Goal: Task Accomplishment & Management: Manage account settings

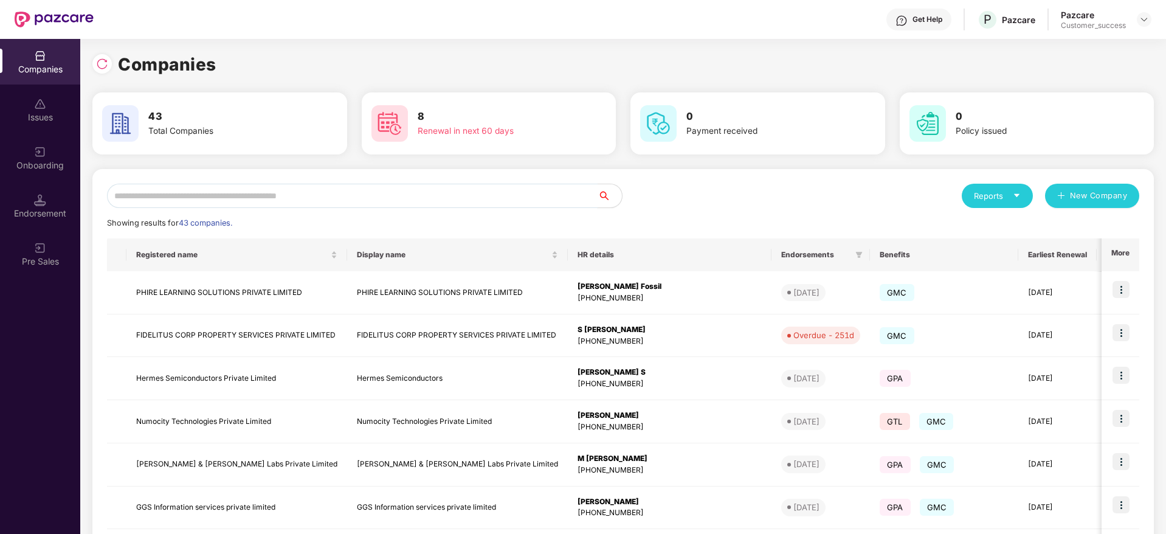
click at [381, 202] on input "text" at bounding box center [352, 196] width 491 height 24
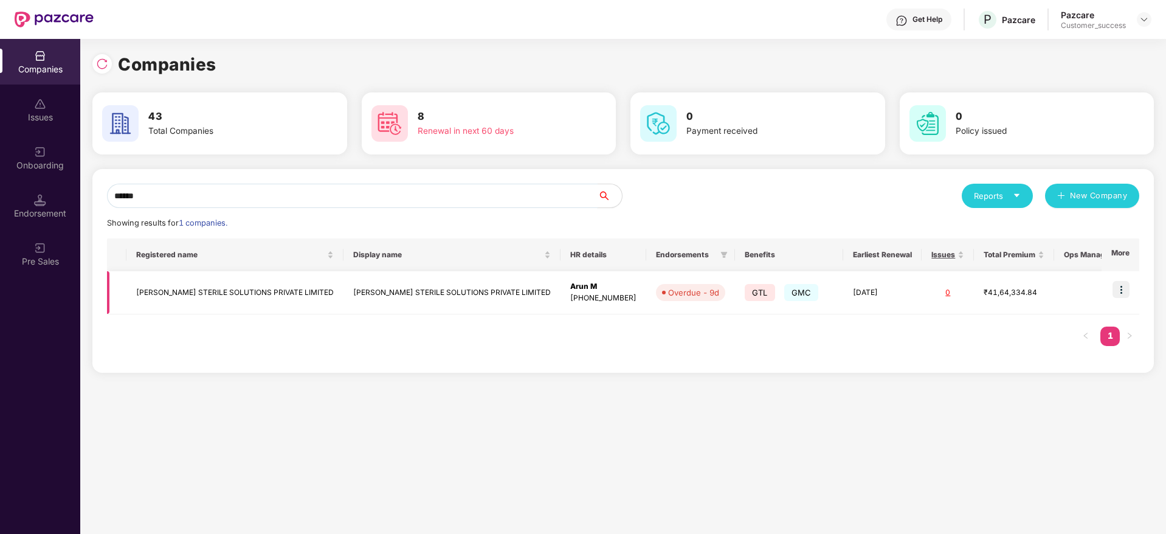
type input "******"
click at [1125, 287] on img at bounding box center [1120, 289] width 17 height 17
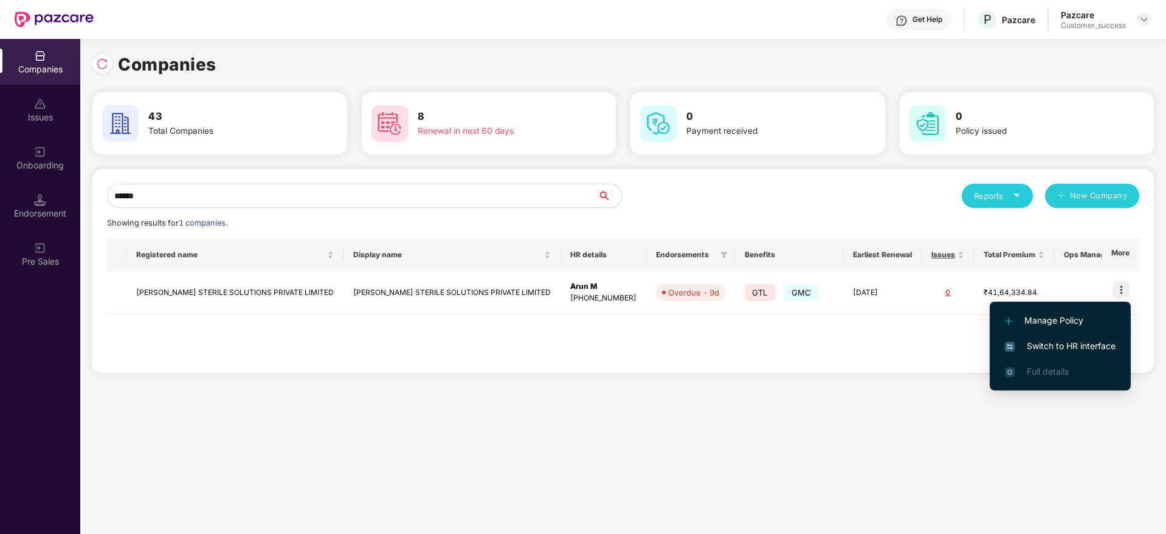
click at [1072, 341] on span "Switch to HR interface" at bounding box center [1060, 345] width 111 height 13
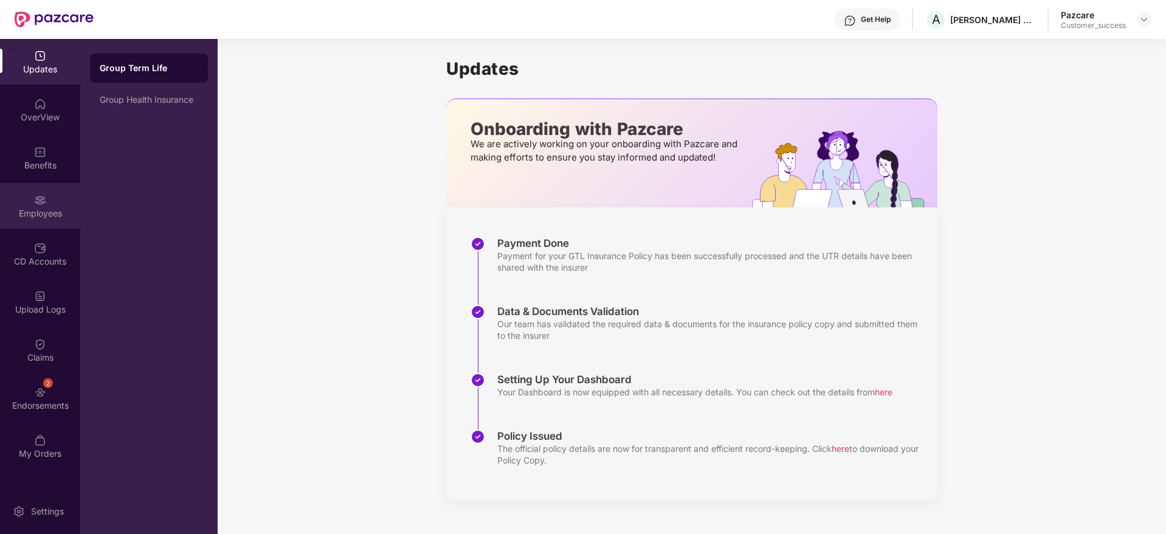
click at [51, 201] on div "Employees" at bounding box center [40, 206] width 80 height 46
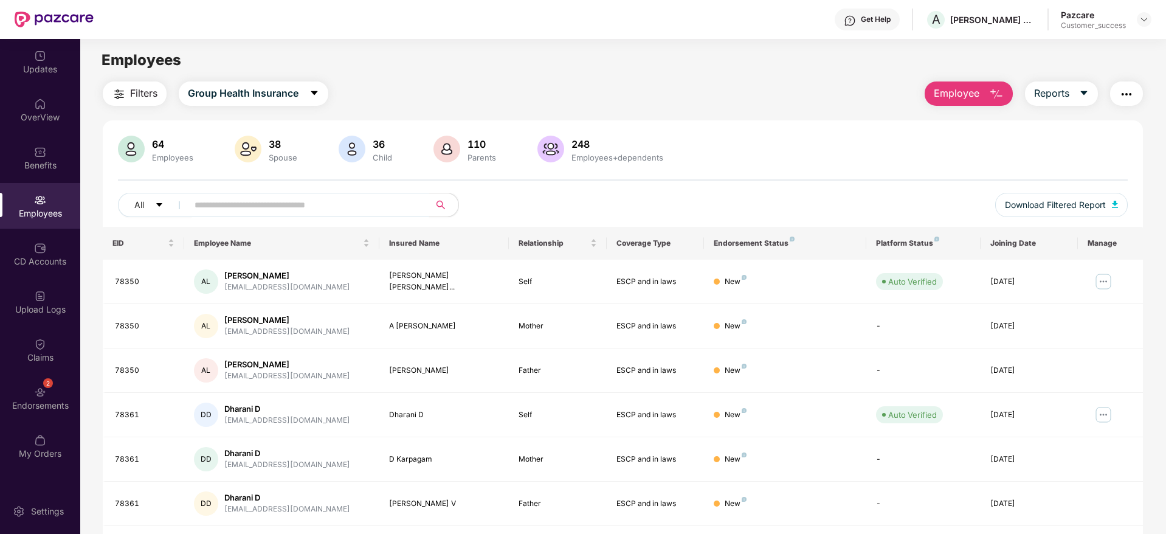
click at [373, 204] on input "text" at bounding box center [304, 205] width 218 height 18
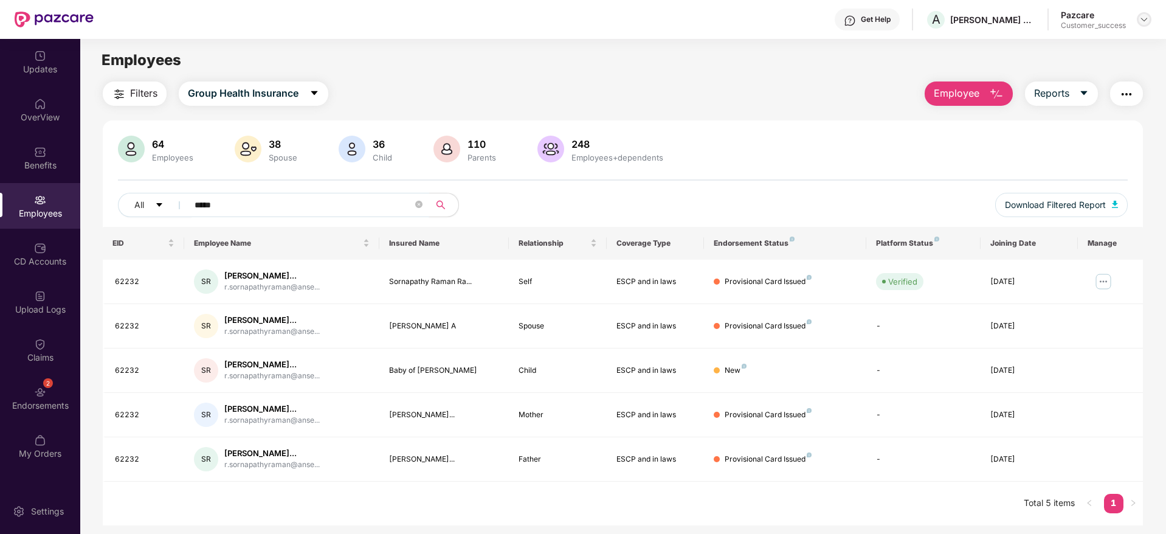
type input "*****"
click at [1140, 17] on img at bounding box center [1144, 20] width 10 height 10
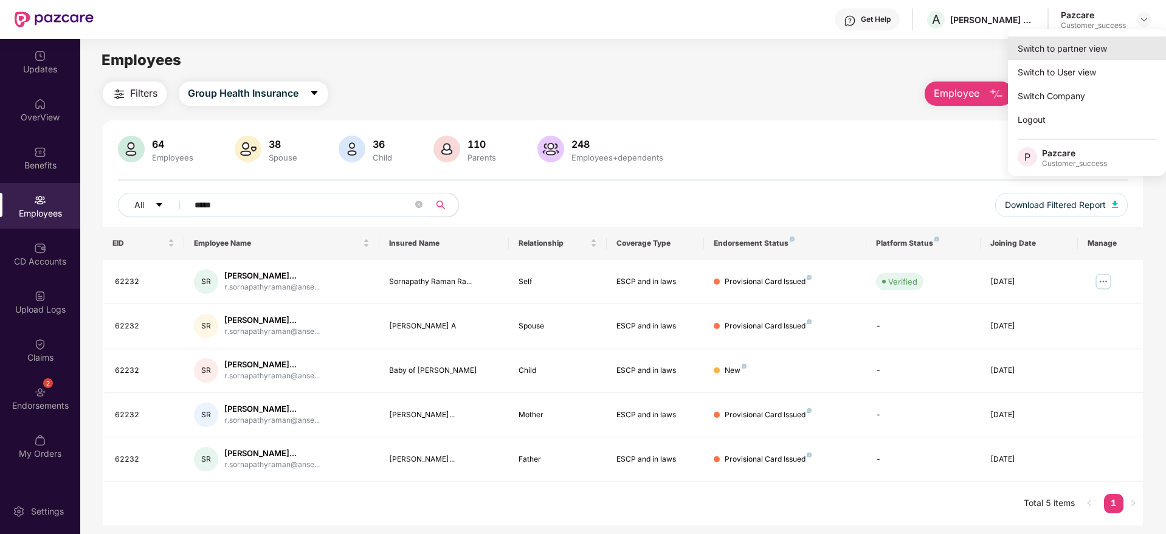
click at [1109, 44] on div "Switch to partner view" at bounding box center [1087, 48] width 158 height 24
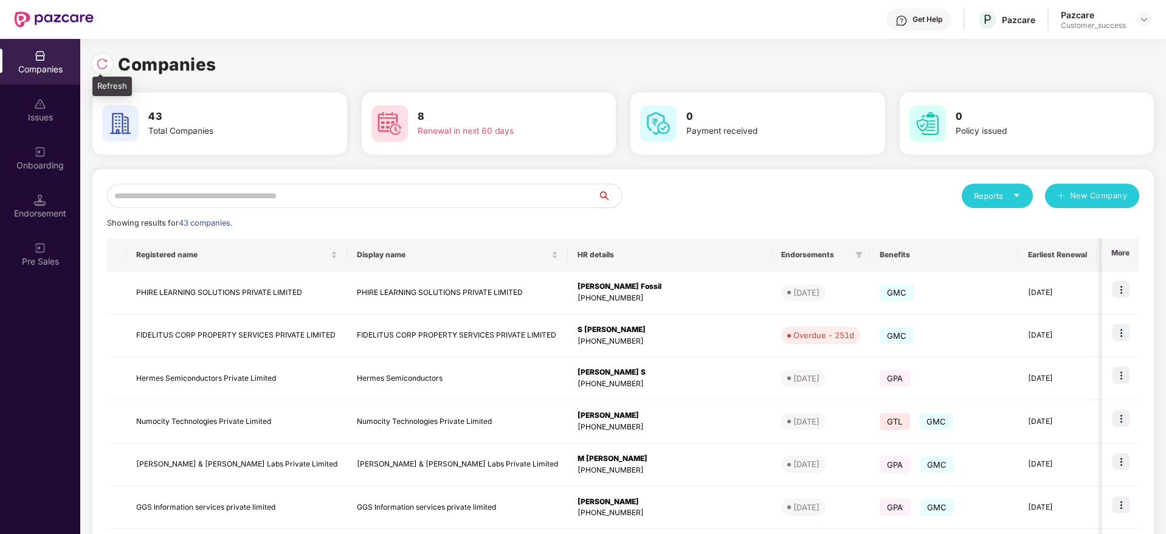
click at [95, 56] on div at bounding box center [101, 63] width 19 height 19
click at [313, 199] on input "text" at bounding box center [352, 196] width 491 height 24
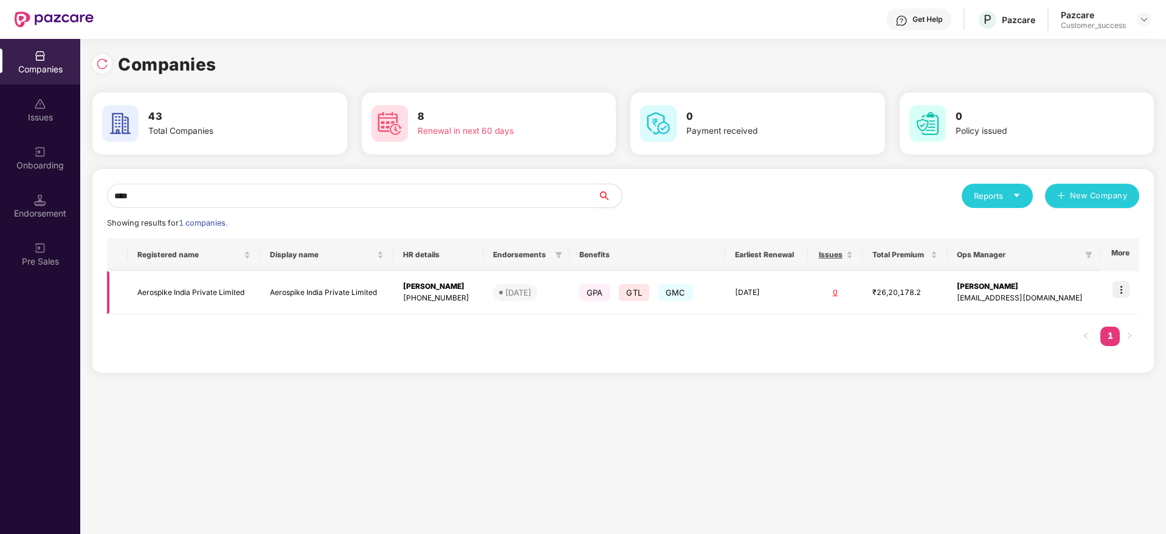
type input "****"
click at [1124, 285] on img at bounding box center [1120, 289] width 17 height 17
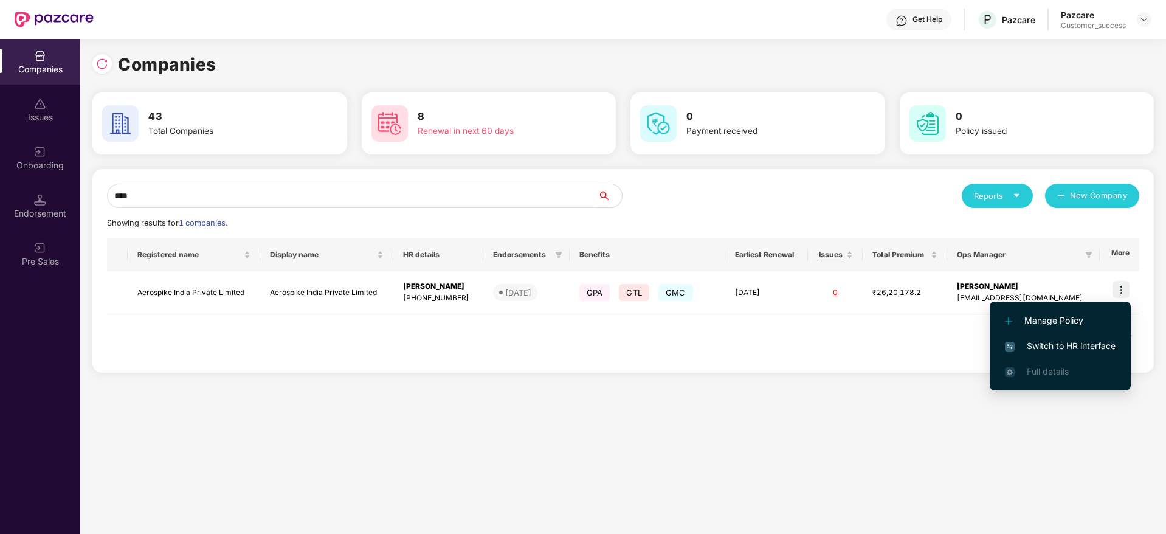
click at [1087, 349] on span "Switch to HR interface" at bounding box center [1060, 345] width 111 height 13
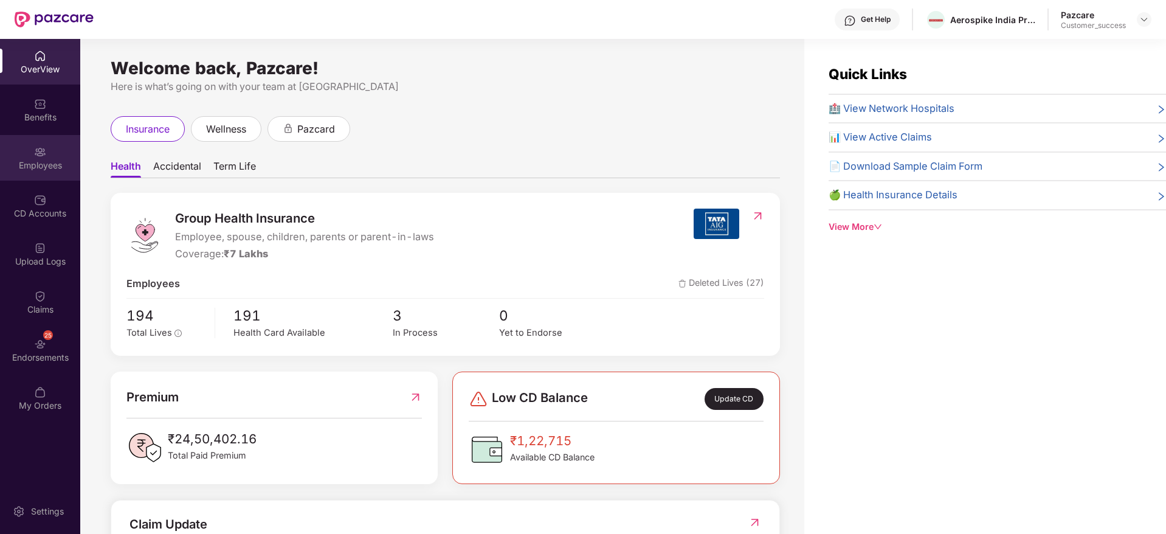
click at [46, 162] on div "Employees" at bounding box center [40, 165] width 80 height 12
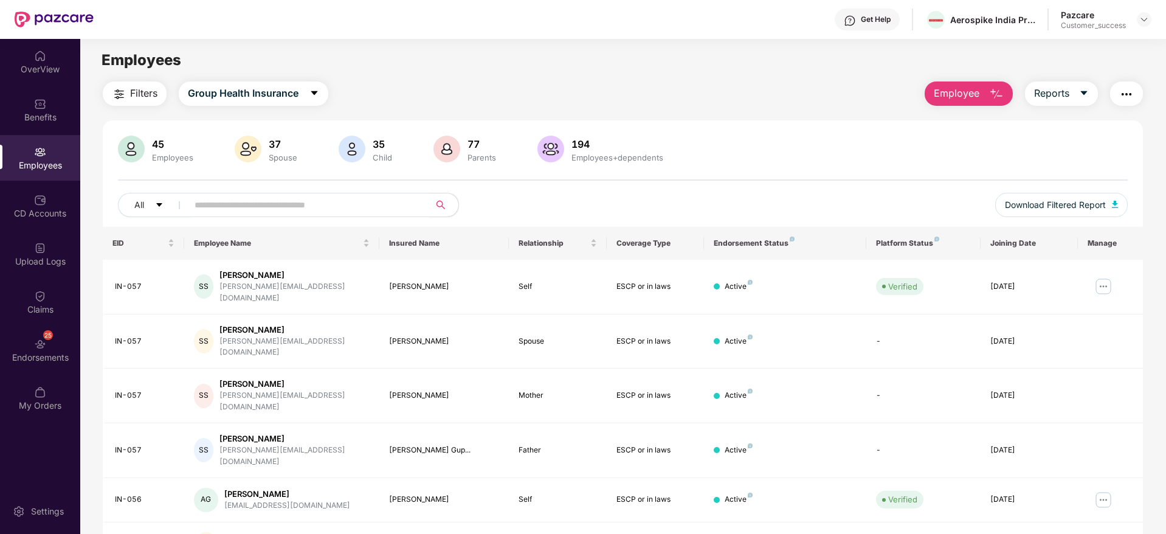
click at [238, 206] on input "text" at bounding box center [304, 205] width 218 height 18
paste input "*****"
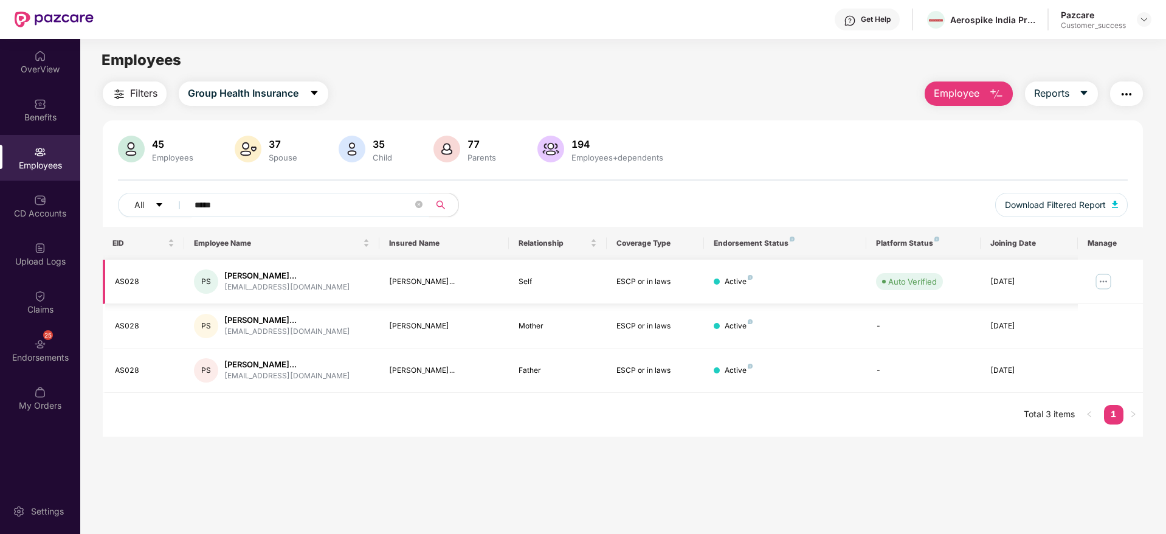
type input "*****"
click at [1105, 280] on img at bounding box center [1103, 281] width 19 height 19
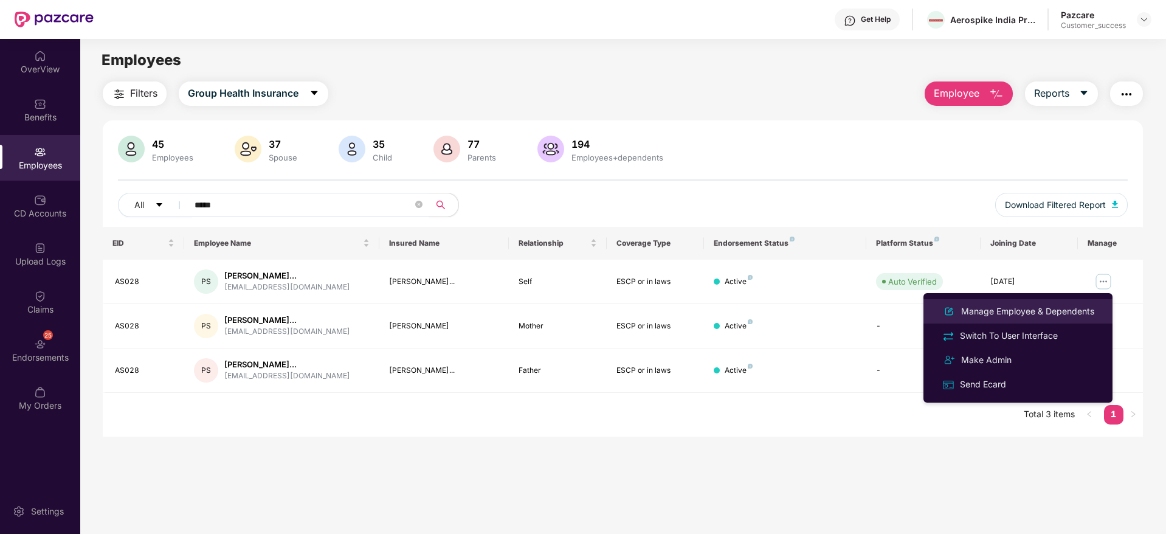
click at [1041, 314] on div "Manage Employee & Dependents" at bounding box center [1028, 311] width 138 height 13
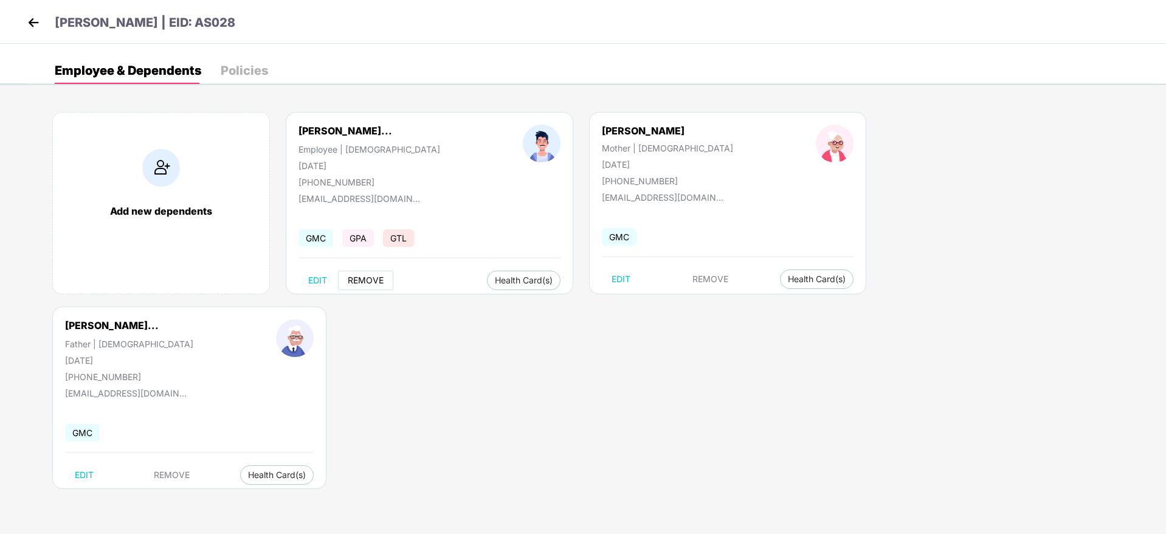
click at [368, 283] on span "REMOVE" at bounding box center [366, 280] width 36 height 10
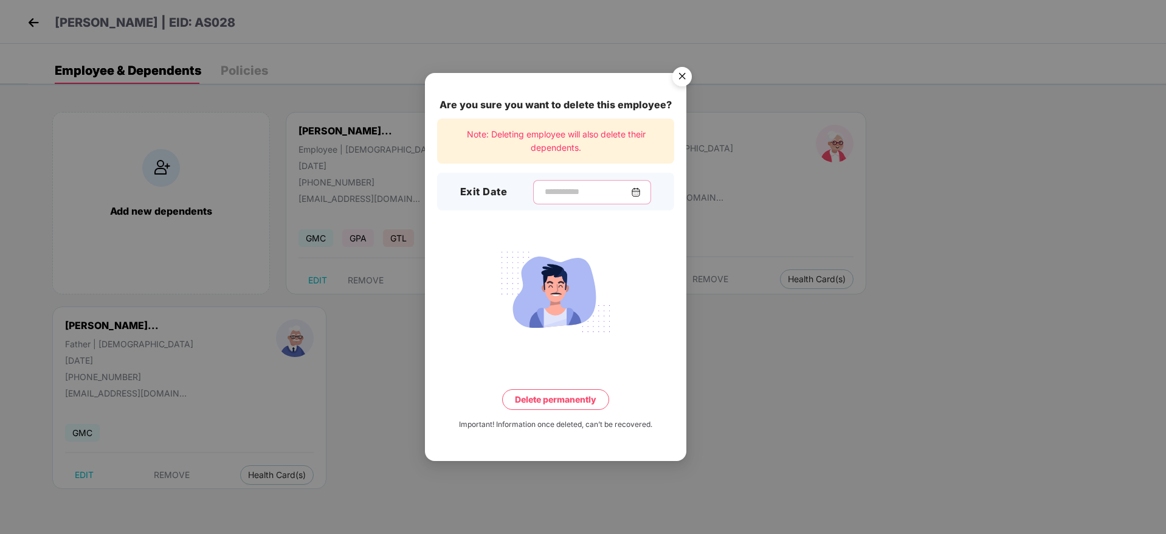
click at [574, 197] on input at bounding box center [587, 191] width 88 height 13
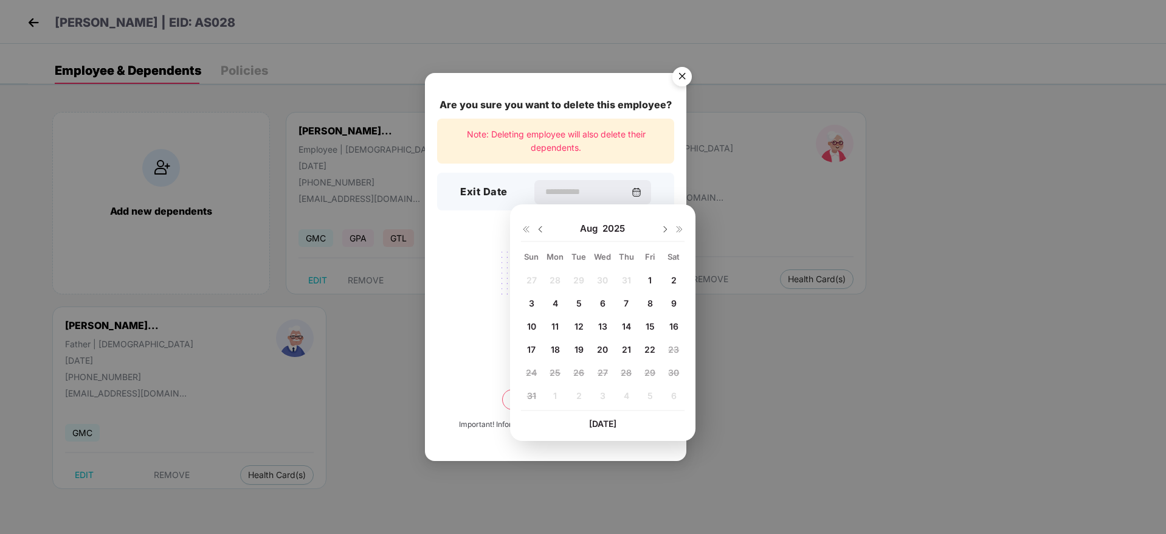
click at [652, 347] on span "22" at bounding box center [649, 349] width 11 height 10
type input "**********"
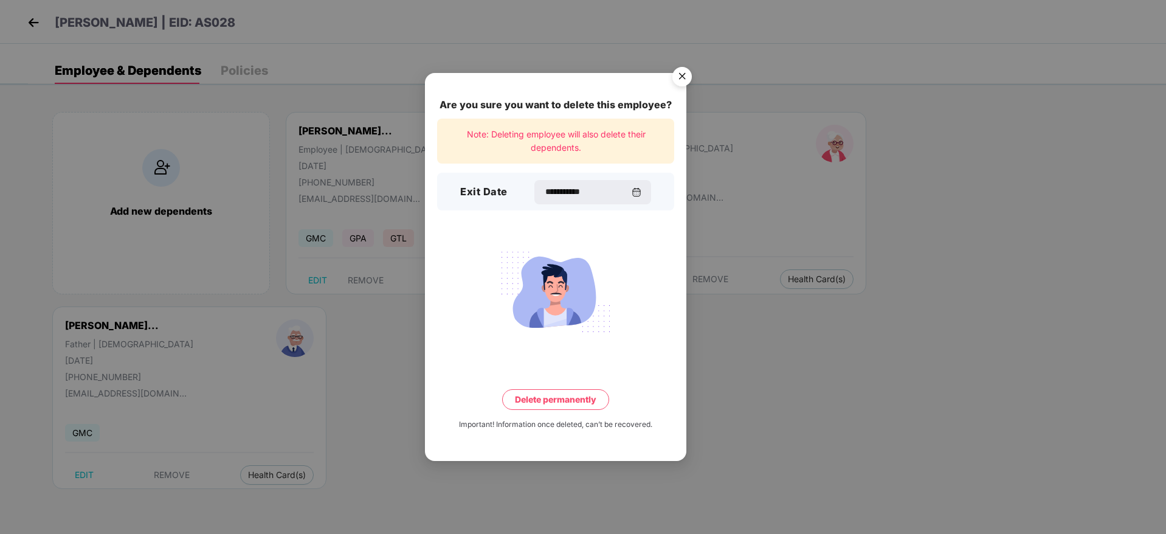
click at [556, 399] on button "Delete permanently" at bounding box center [555, 399] width 107 height 21
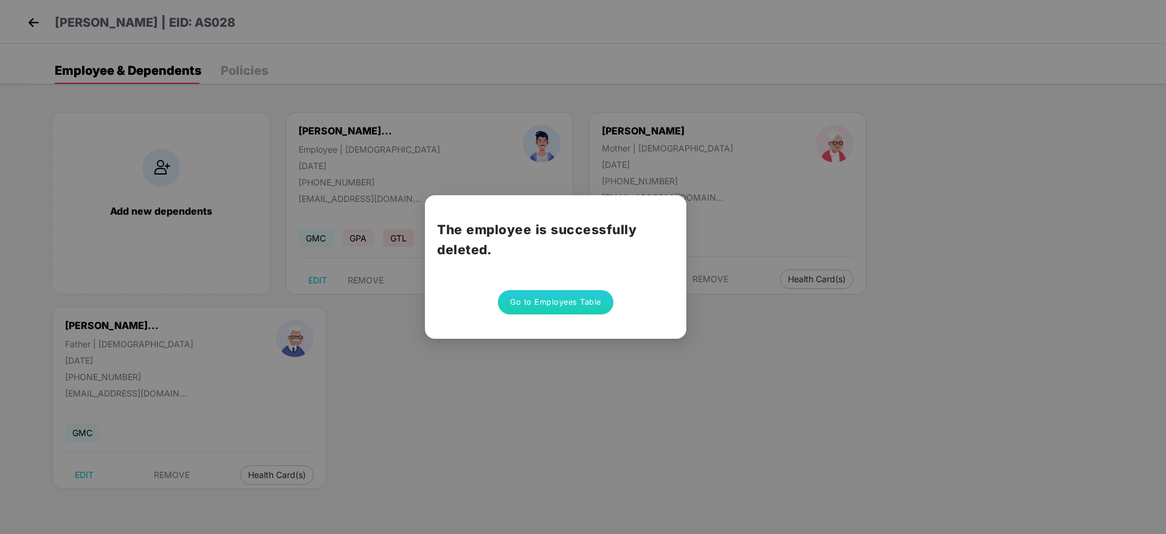
click at [554, 297] on button "Go to Employees Table" at bounding box center [555, 302] width 115 height 24
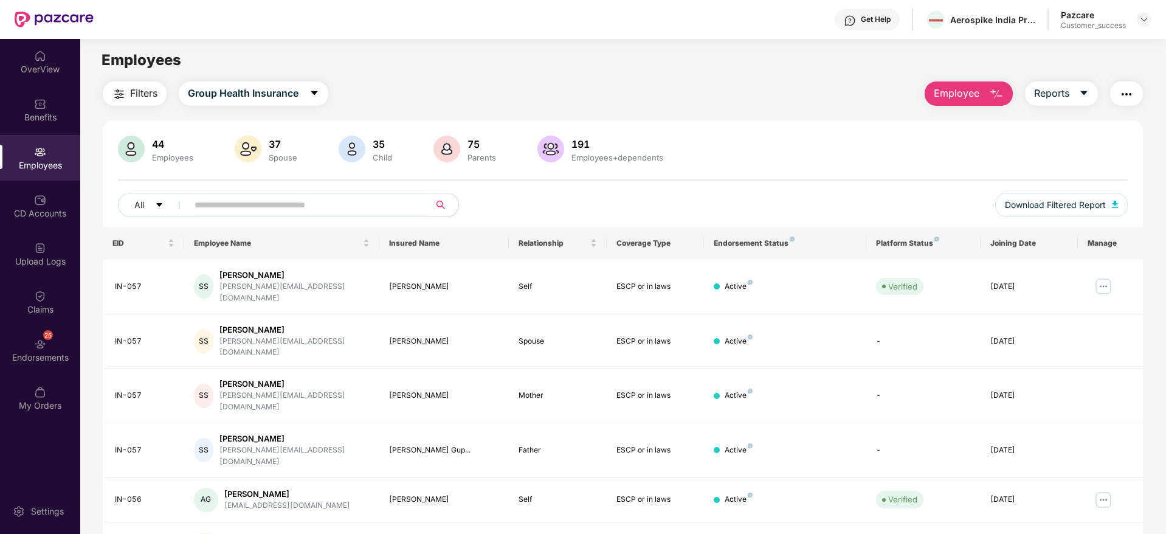
click at [352, 212] on input "text" at bounding box center [304, 205] width 218 height 18
paste input "**********"
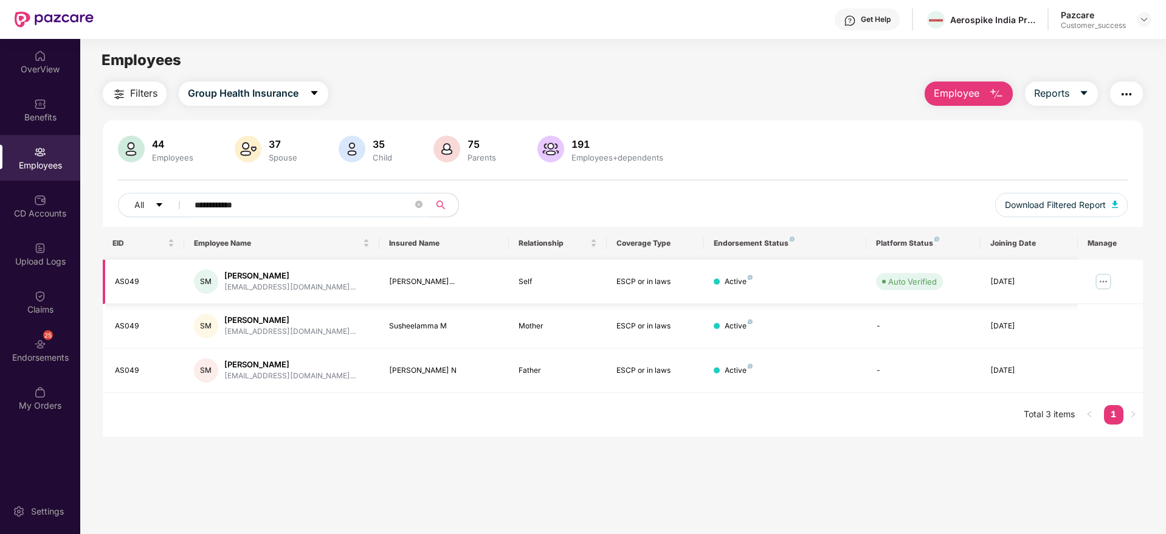
type input "**********"
click at [1103, 277] on img at bounding box center [1103, 281] width 19 height 19
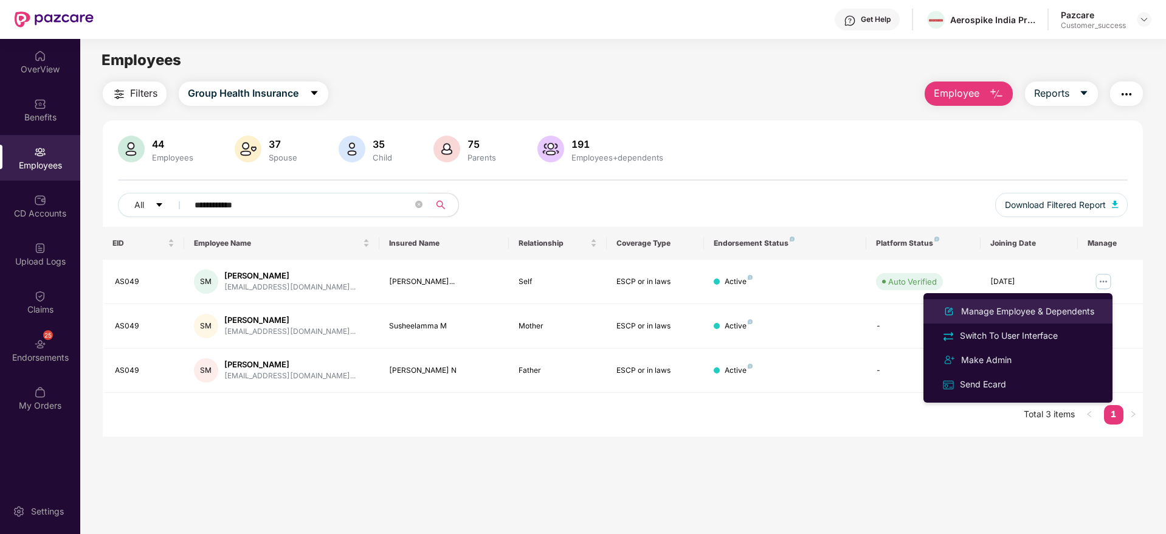
click at [1025, 313] on div "Manage Employee & Dependents" at bounding box center [1028, 311] width 138 height 13
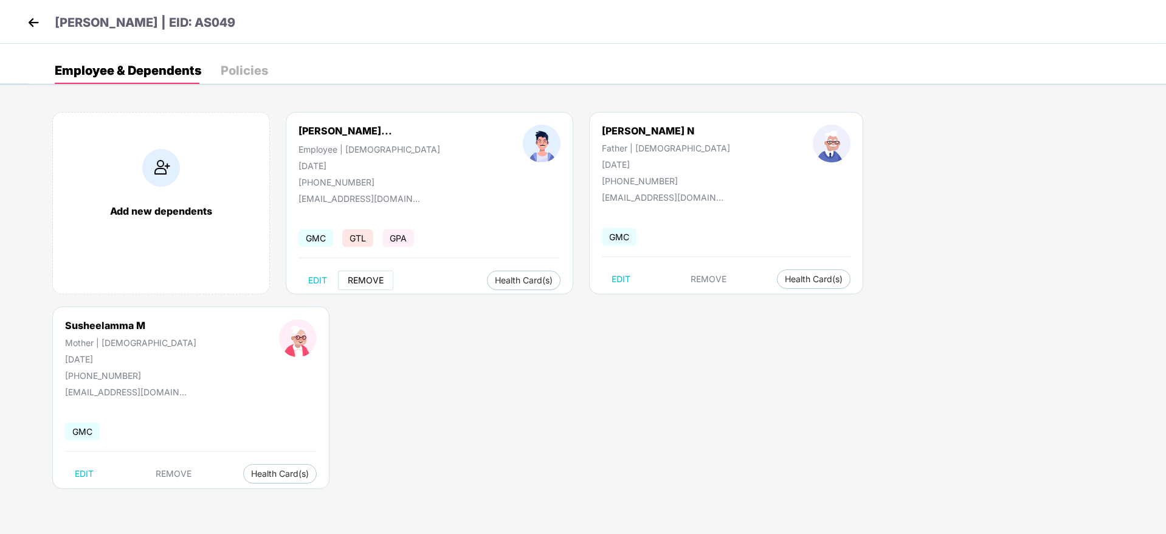
click at [354, 276] on span "REMOVE" at bounding box center [366, 280] width 36 height 10
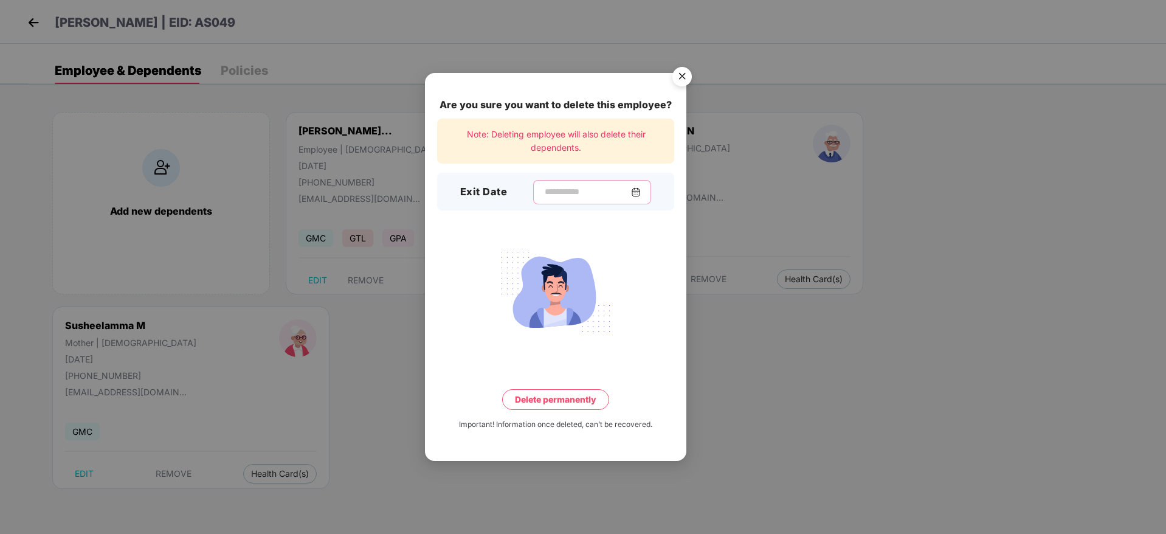
click at [551, 190] on input at bounding box center [587, 191] width 88 height 13
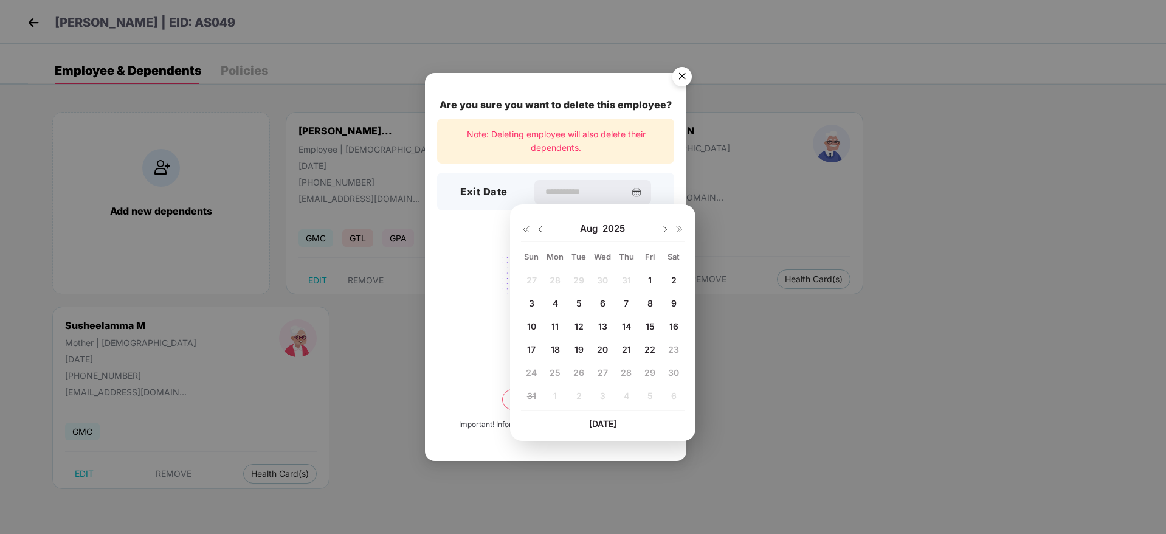
click at [623, 321] on span "14" at bounding box center [626, 326] width 9 height 10
type input "**********"
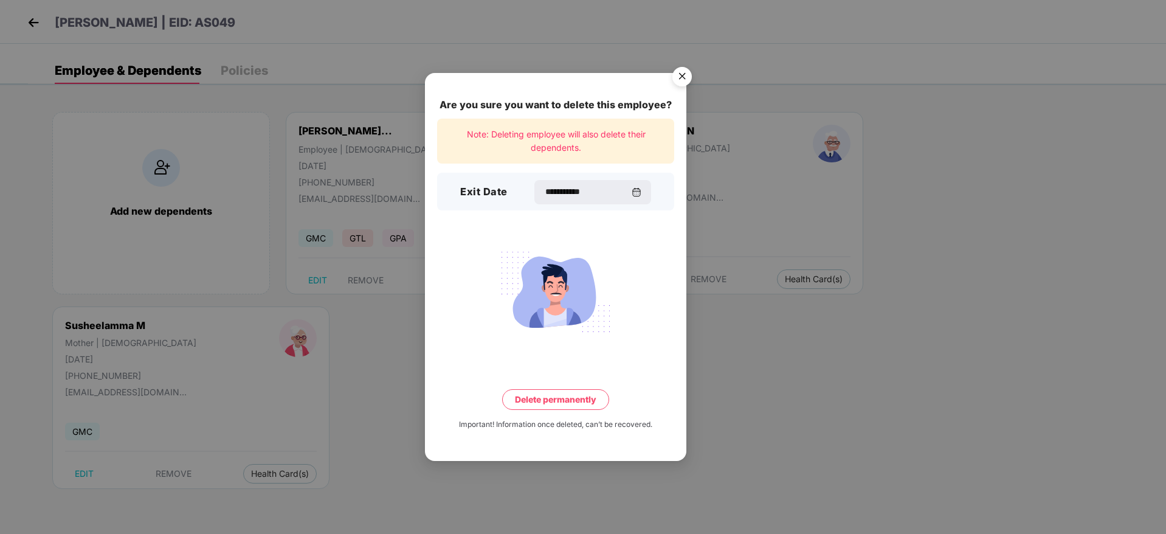
click at [540, 396] on button "Delete permanently" at bounding box center [555, 399] width 107 height 21
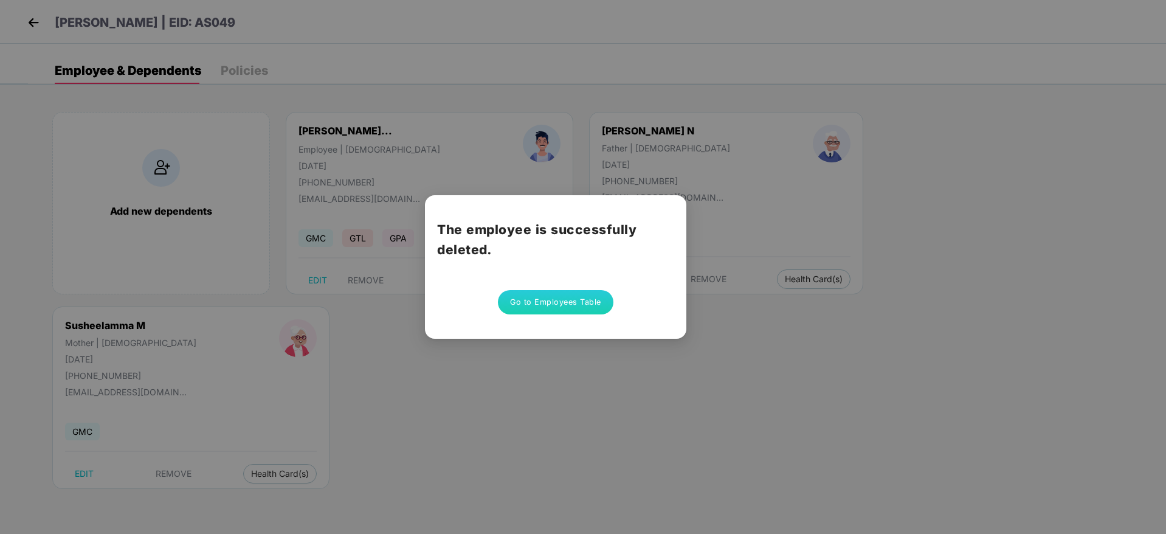
click at [573, 303] on button "Go to Employees Table" at bounding box center [555, 302] width 115 height 24
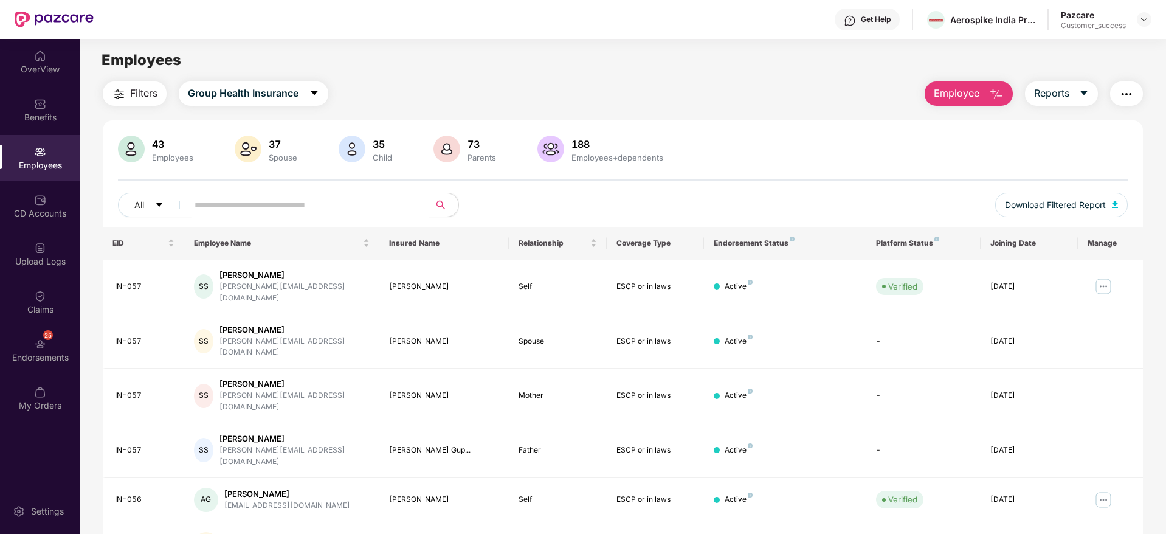
click at [381, 202] on input "text" at bounding box center [304, 205] width 218 height 18
paste input "**********"
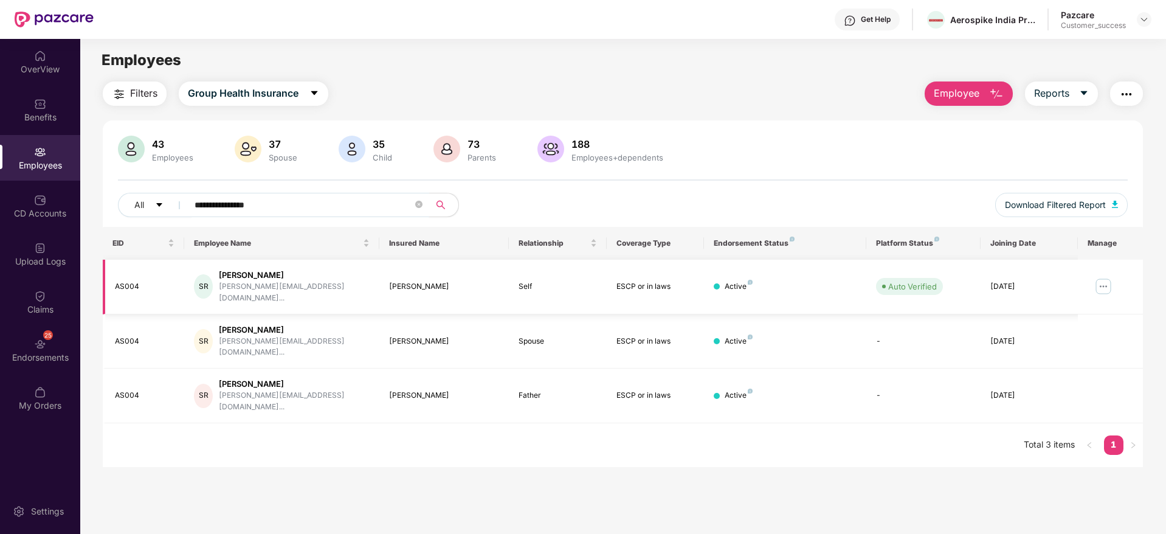
type input "**********"
click at [1101, 277] on img at bounding box center [1103, 286] width 19 height 19
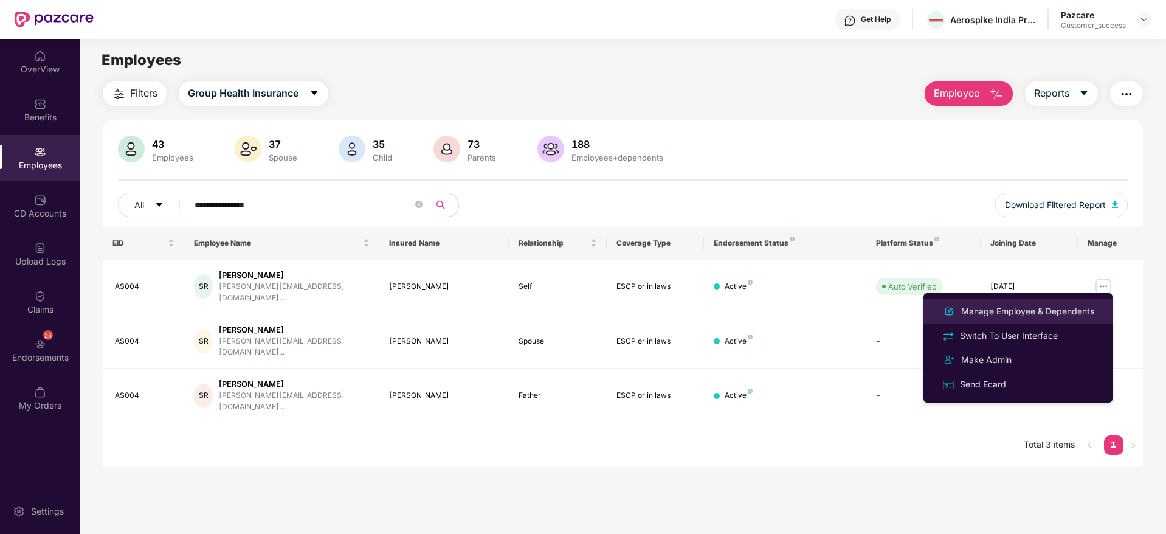
click at [1026, 312] on div "Manage Employee & Dependents" at bounding box center [1028, 311] width 138 height 13
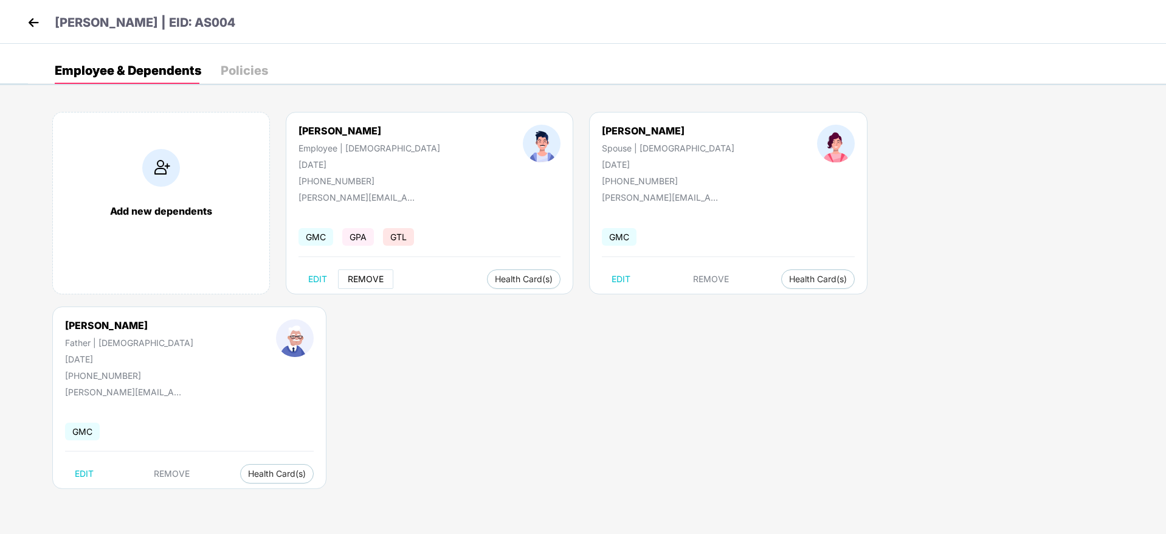
click at [370, 277] on span "REMOVE" at bounding box center [366, 279] width 36 height 10
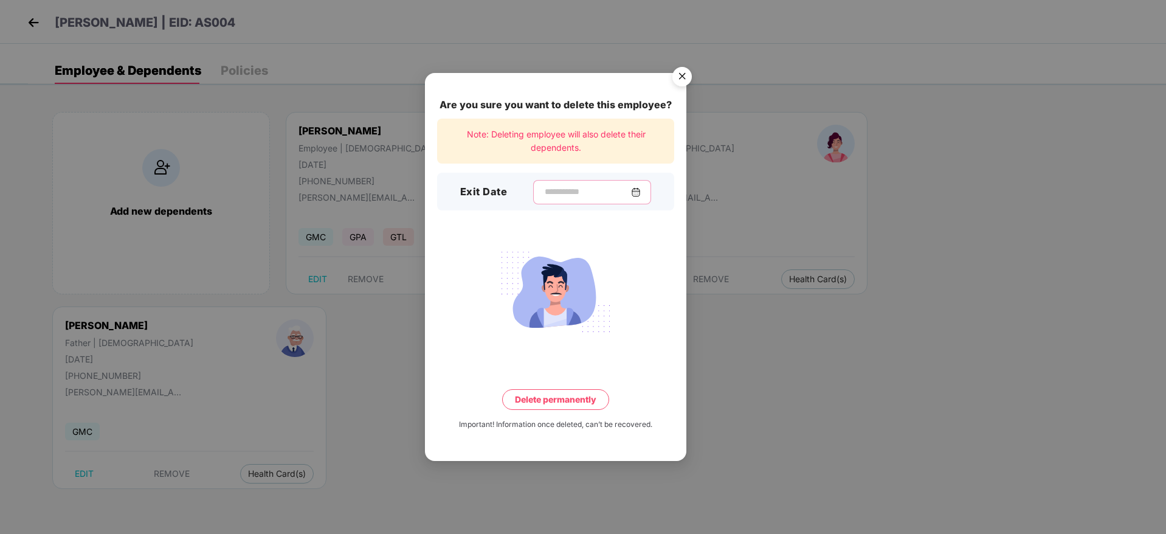
click at [557, 191] on input at bounding box center [587, 191] width 88 height 13
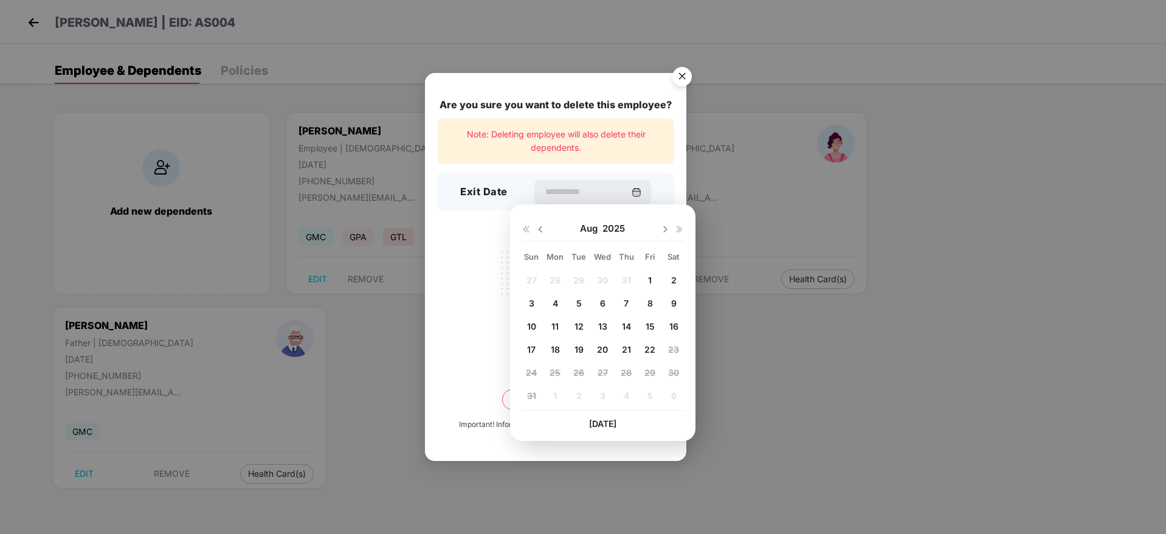
click at [577, 344] on span "19" at bounding box center [578, 349] width 9 height 10
type input "**********"
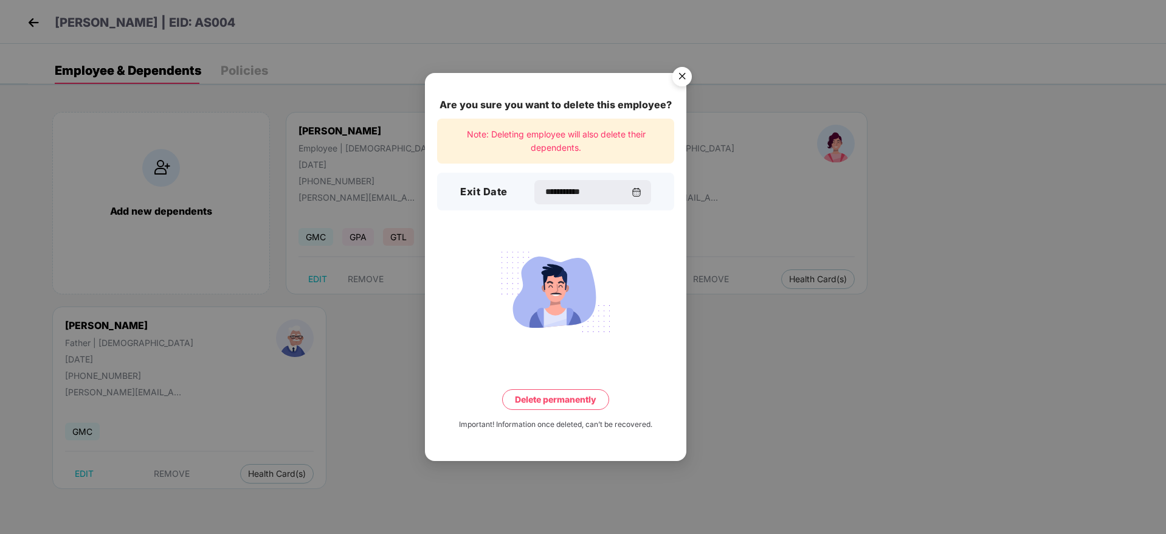
click at [554, 391] on button "Delete permanently" at bounding box center [555, 399] width 107 height 21
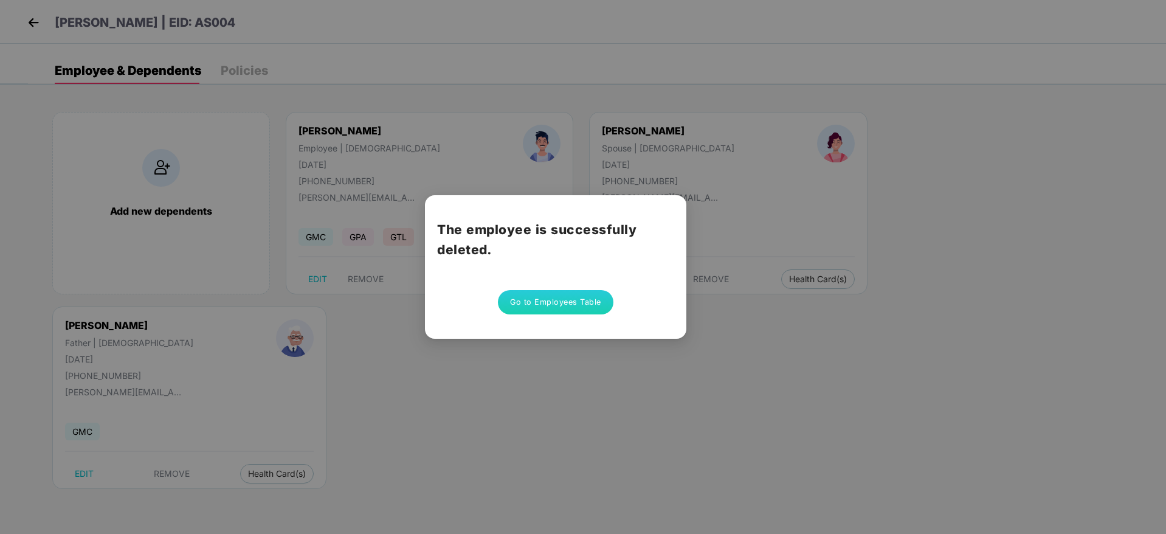
click at [570, 300] on button "Go to Employees Table" at bounding box center [555, 302] width 115 height 24
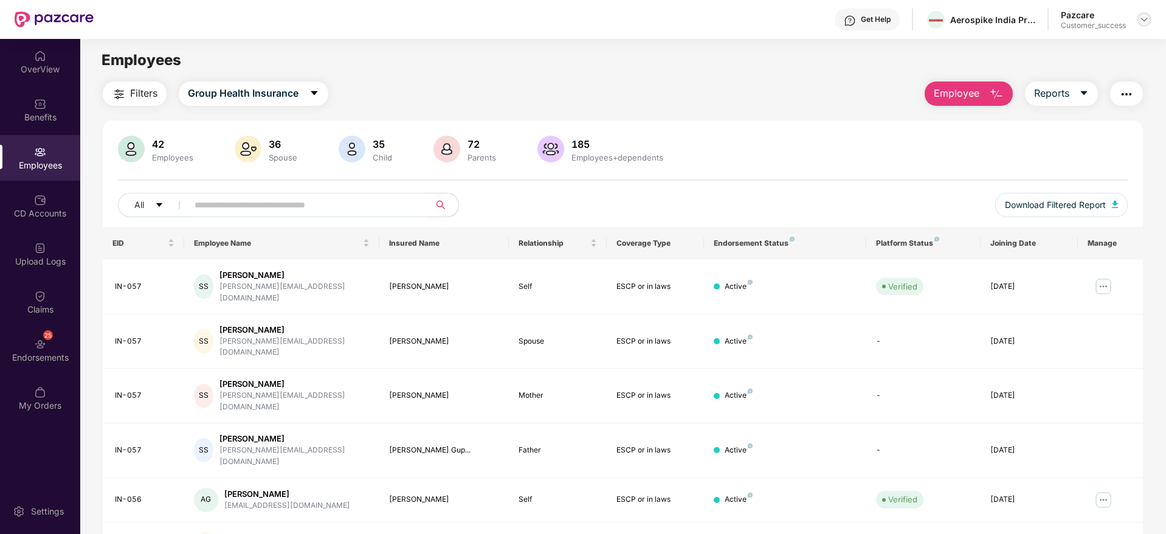
click at [1143, 20] on img at bounding box center [1144, 20] width 10 height 10
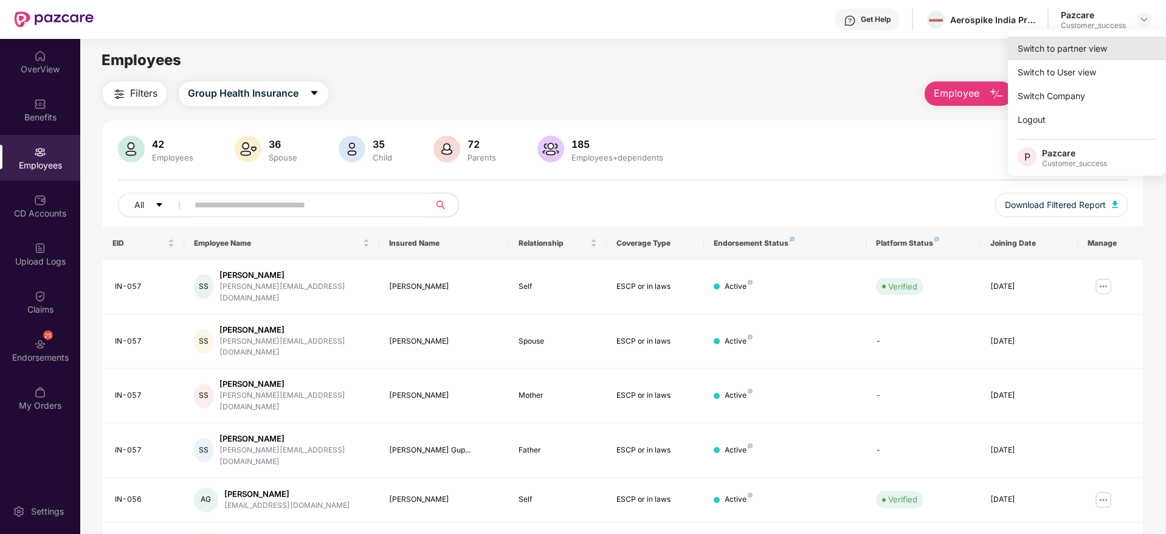
click at [1103, 47] on div "Switch to partner view" at bounding box center [1087, 48] width 158 height 24
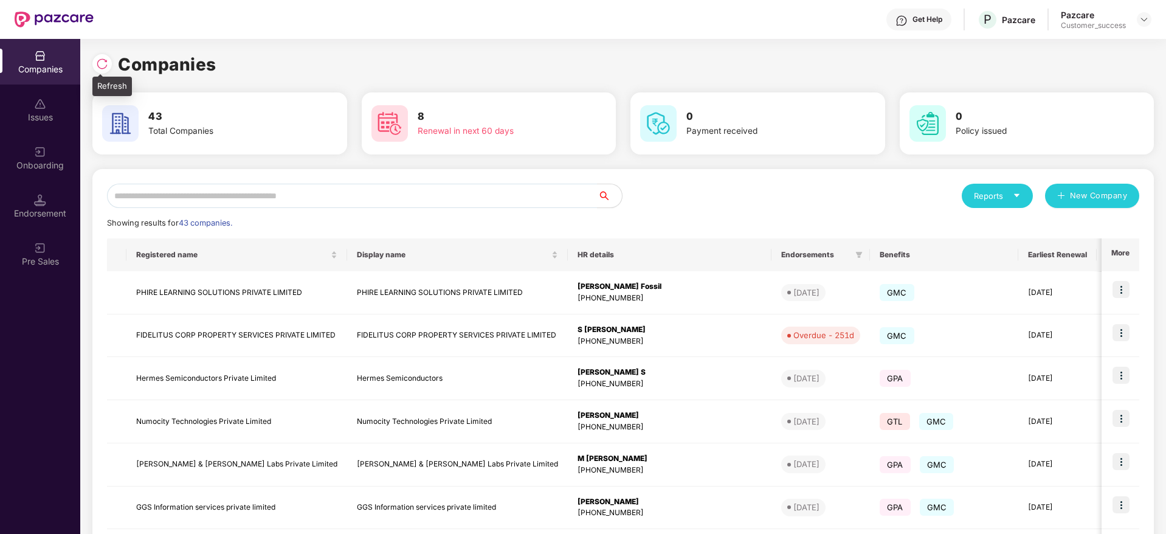
click at [100, 58] on img at bounding box center [102, 64] width 12 height 12
click at [98, 62] on img at bounding box center [102, 64] width 12 height 12
click at [300, 187] on input "text" at bounding box center [352, 196] width 491 height 24
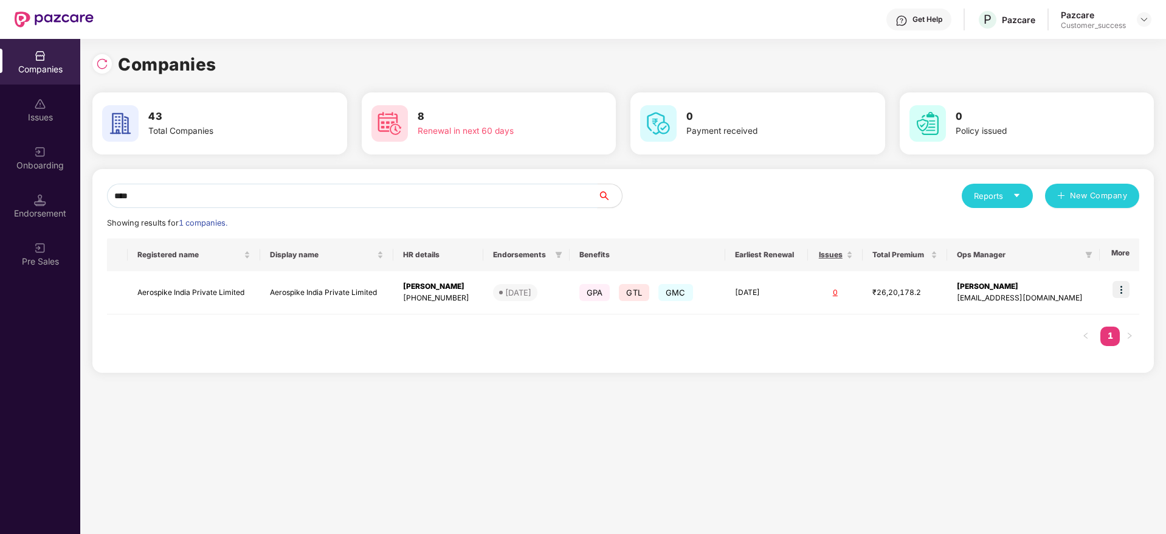
type input "****"
click at [160, 315] on div "Registered name Display name HR details Endorsements Benefits Earliest Renewal …" at bounding box center [623, 298] width 1032 height 120
click at [199, 286] on td "Aerospike India Private Limited" at bounding box center [194, 292] width 133 height 43
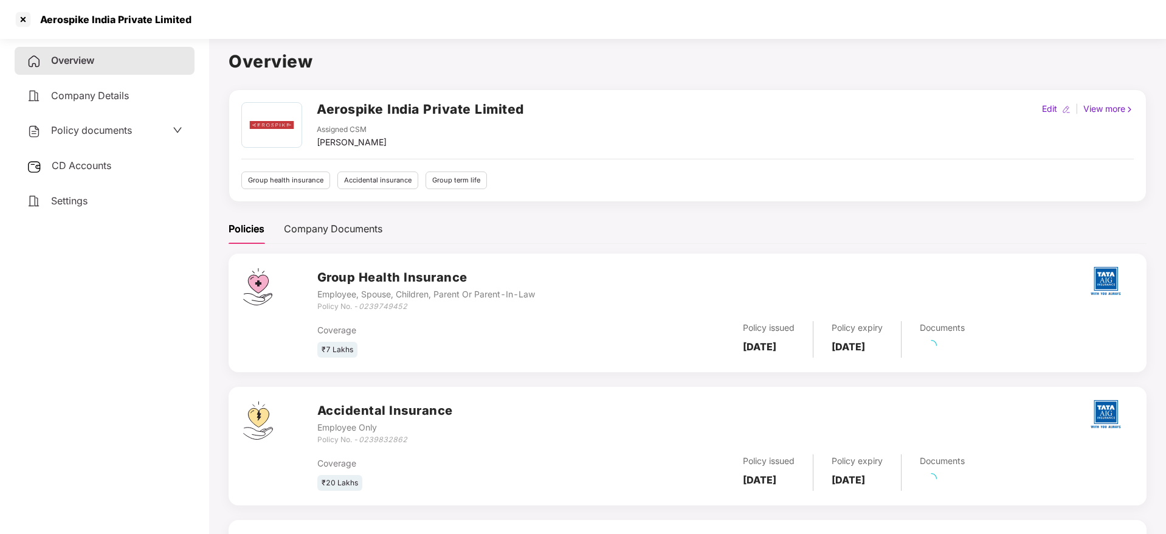
click at [121, 131] on span "Policy documents" at bounding box center [91, 130] width 81 height 12
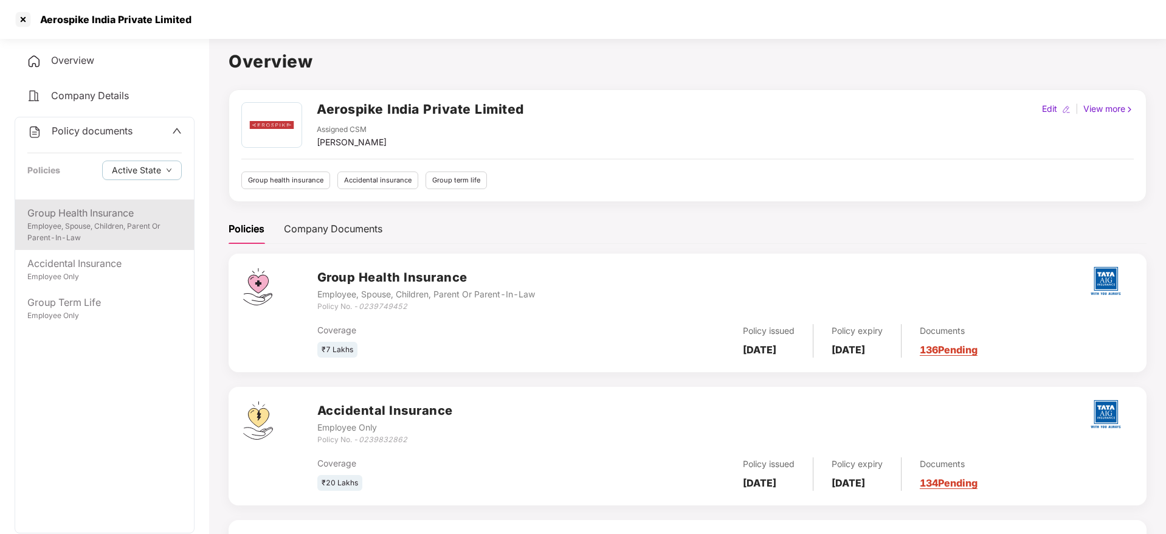
click at [112, 222] on div "Employee, Spouse, Children, Parent Or Parent-In-Law" at bounding box center [104, 232] width 154 height 23
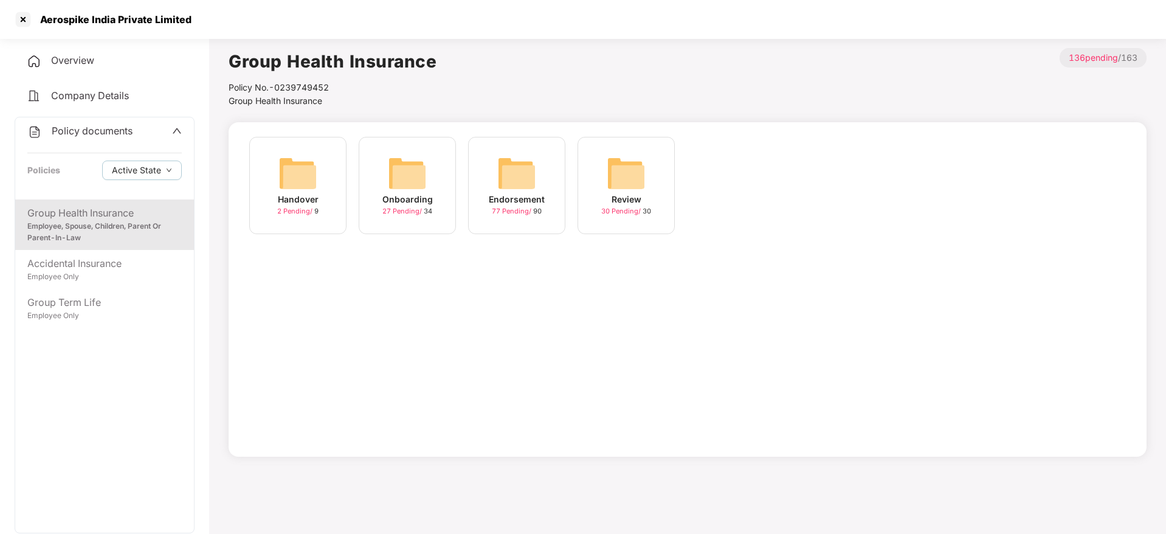
click at [535, 171] on img at bounding box center [516, 173] width 39 height 39
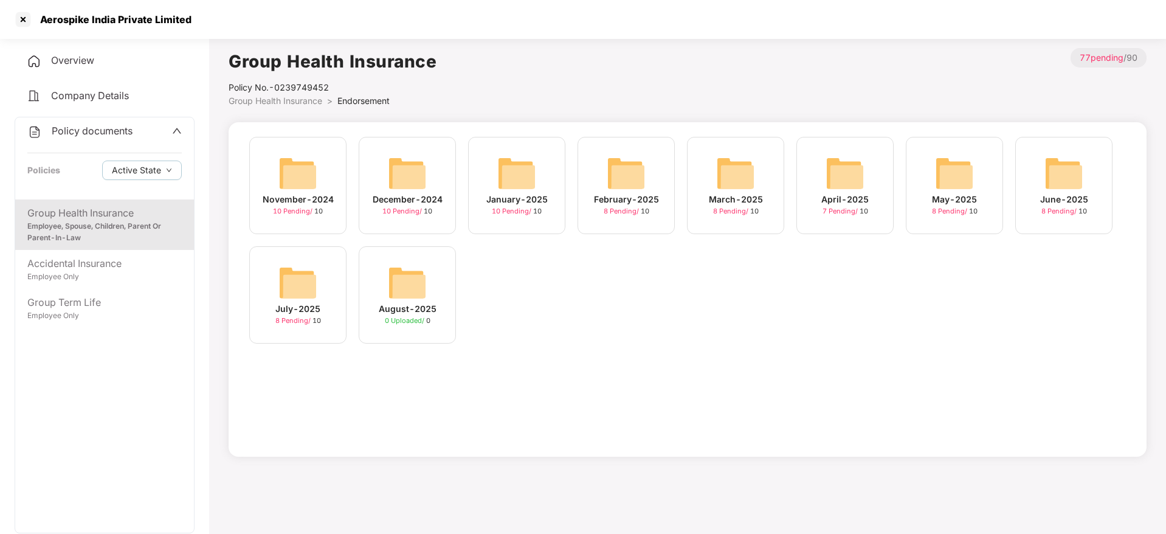
click at [312, 291] on img at bounding box center [297, 282] width 39 height 39
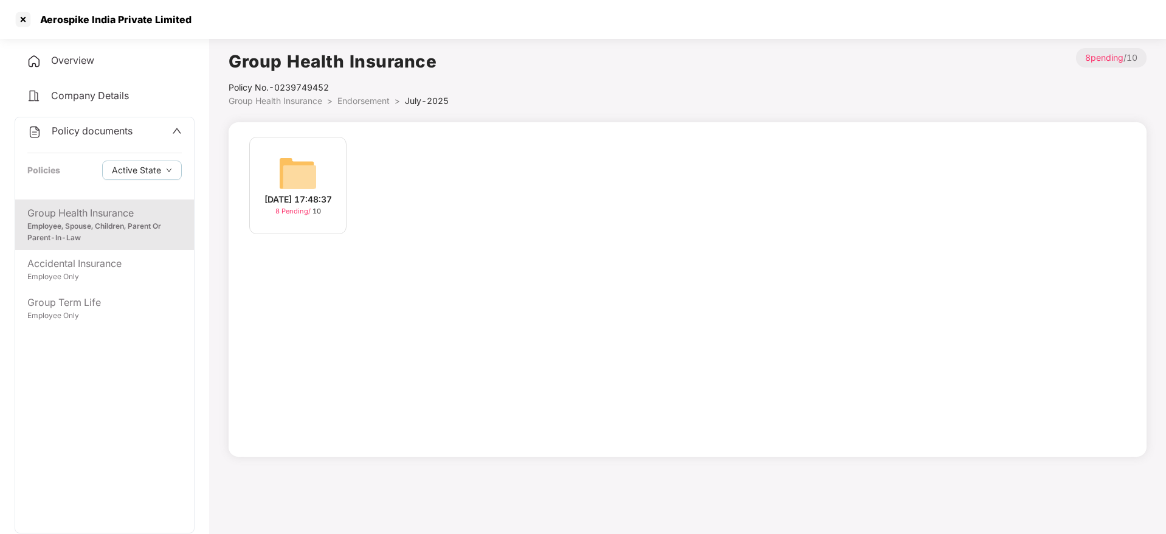
click at [309, 182] on img at bounding box center [297, 173] width 39 height 39
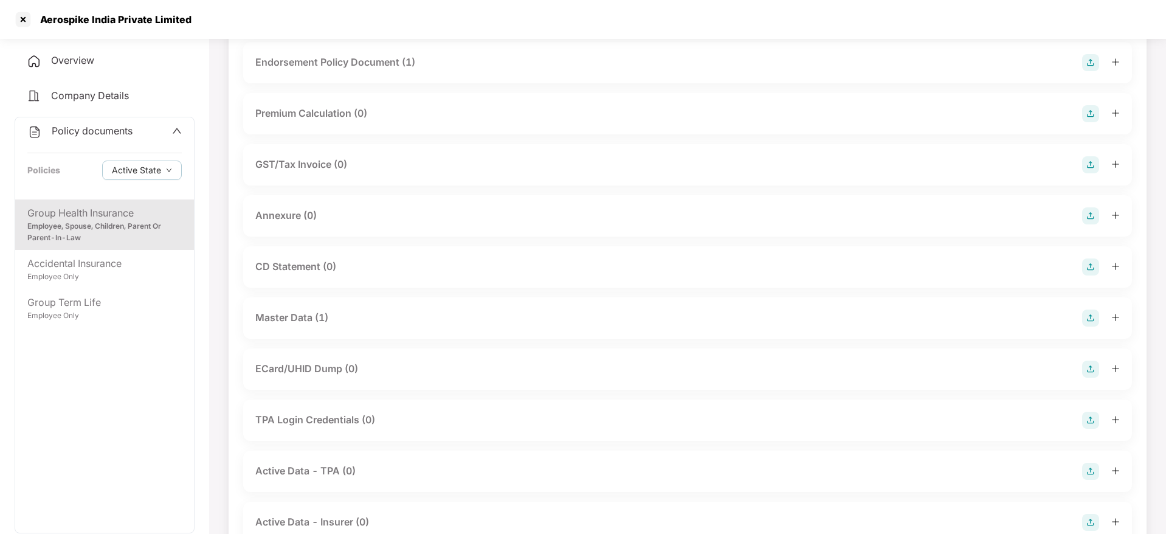
scroll to position [96, 0]
click at [501, 310] on div "Master Data (1)" at bounding box center [687, 316] width 864 height 17
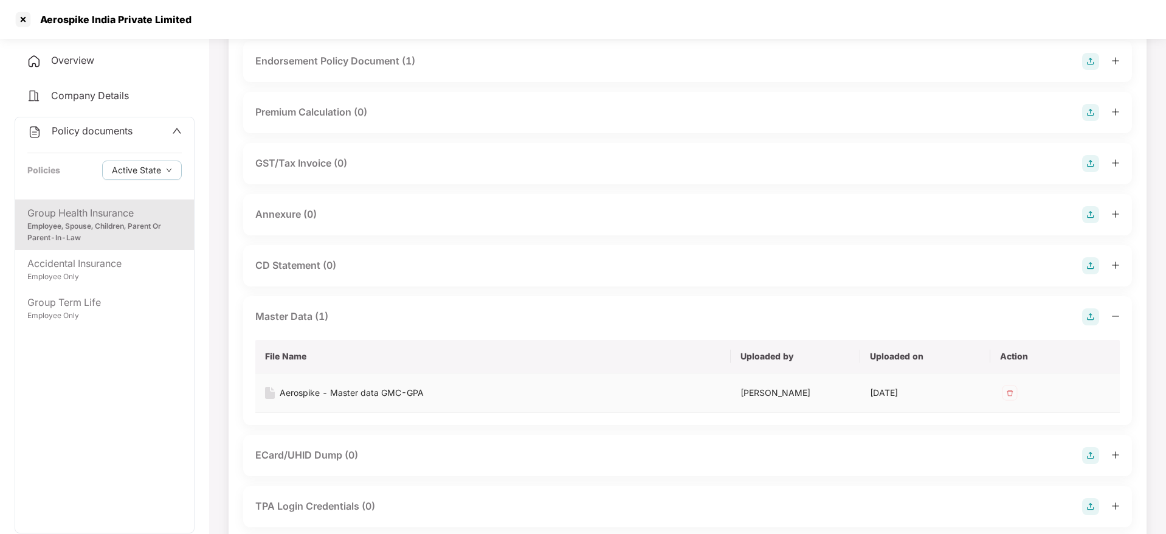
click at [370, 389] on div "Aerospike - Master data GMC-GPA" at bounding box center [352, 392] width 144 height 13
click at [132, 266] on div "Accidental Insurance" at bounding box center [104, 263] width 154 height 15
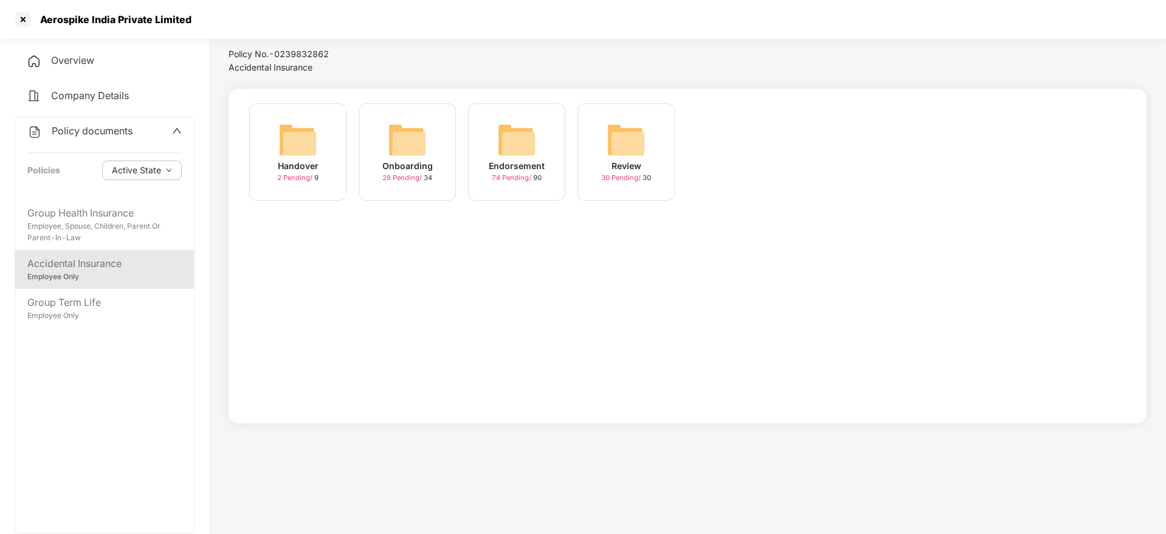
click at [528, 133] on img at bounding box center [516, 139] width 39 height 39
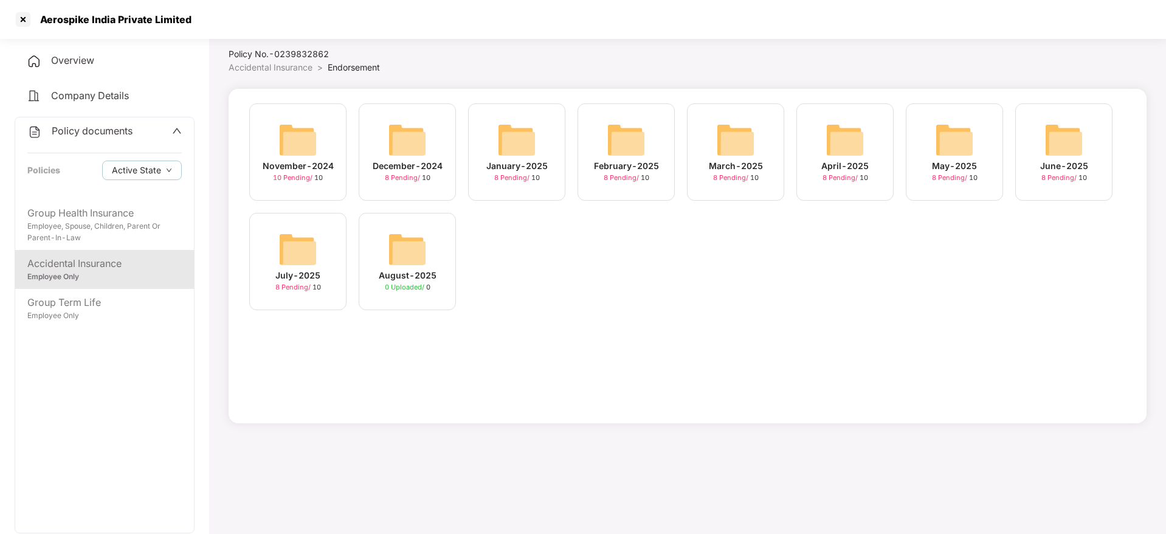
click at [303, 256] on img at bounding box center [297, 249] width 39 height 39
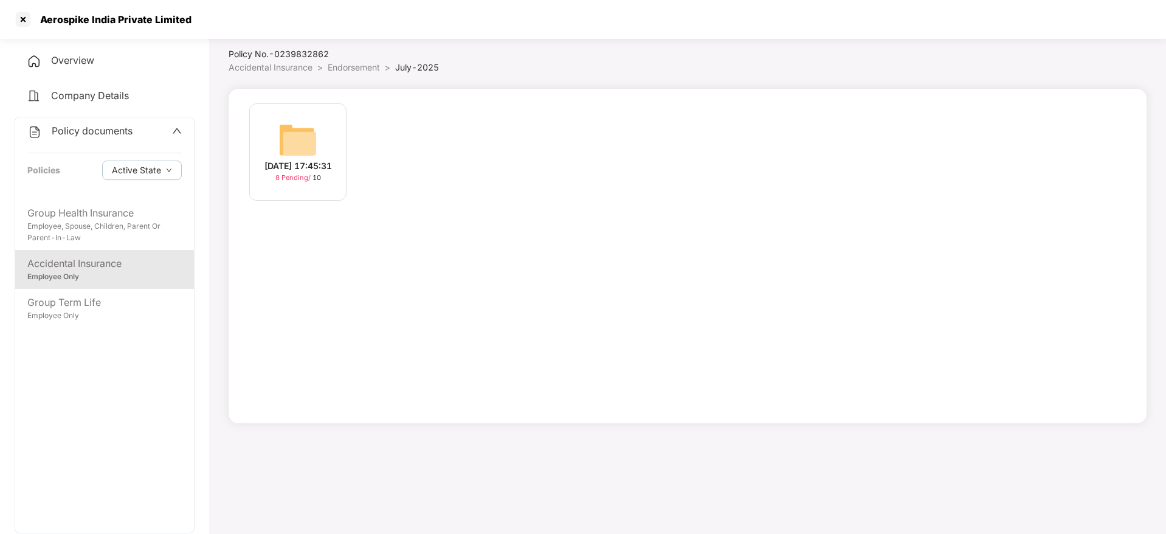
click at [301, 139] on img at bounding box center [297, 139] width 39 height 39
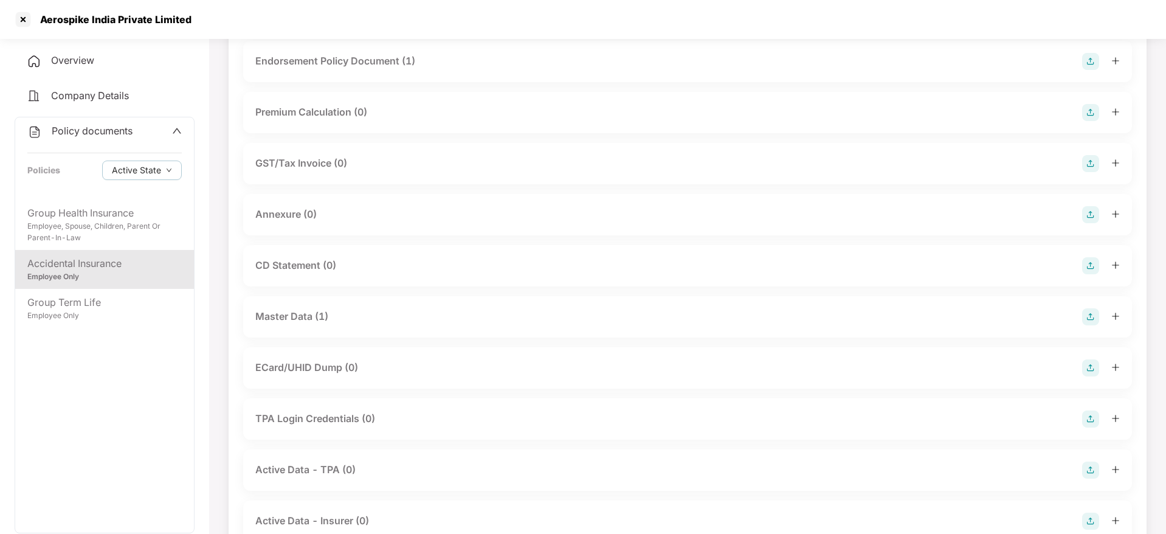
scroll to position [143, 0]
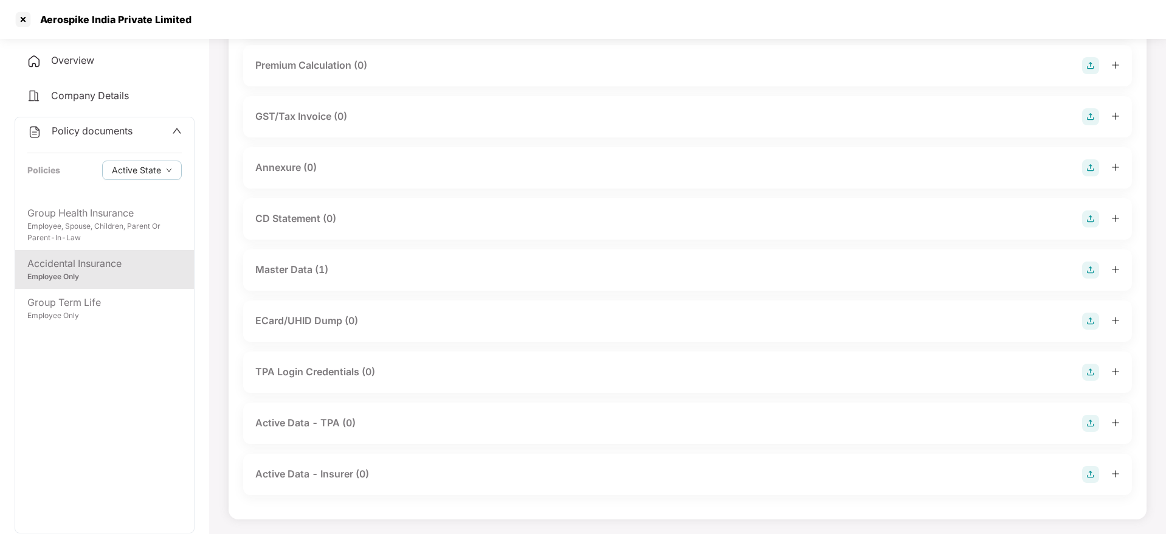
click at [388, 253] on div "Master Data (1)" at bounding box center [687, 269] width 889 height 41
click at [376, 264] on div "Master Data (1)" at bounding box center [687, 269] width 864 height 17
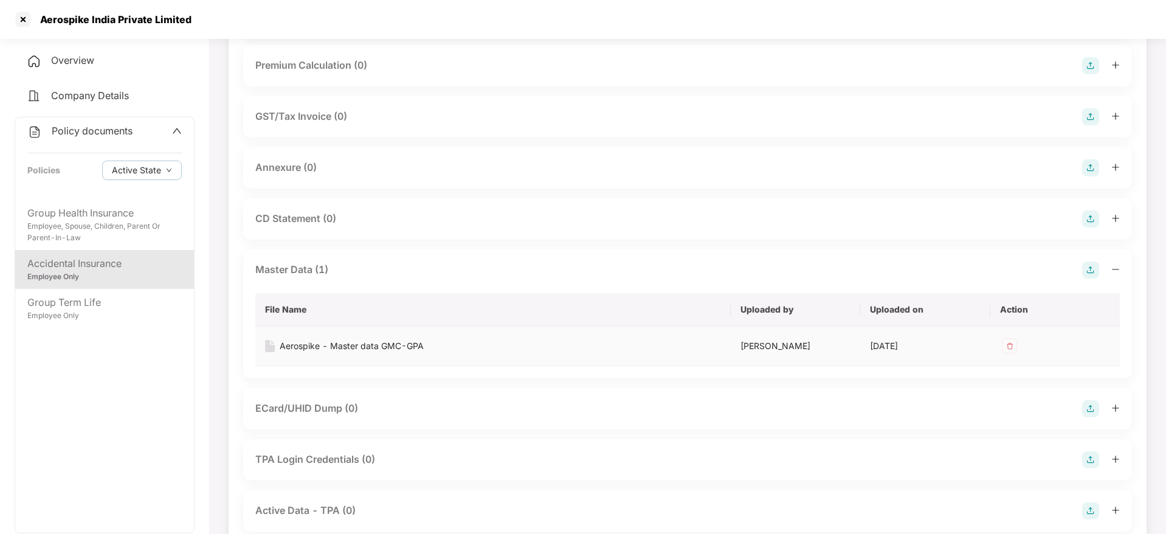
click at [354, 348] on div "Aerospike - Master data GMC-GPA" at bounding box center [352, 345] width 144 height 13
click at [120, 314] on div "Employee Only" at bounding box center [104, 316] width 154 height 12
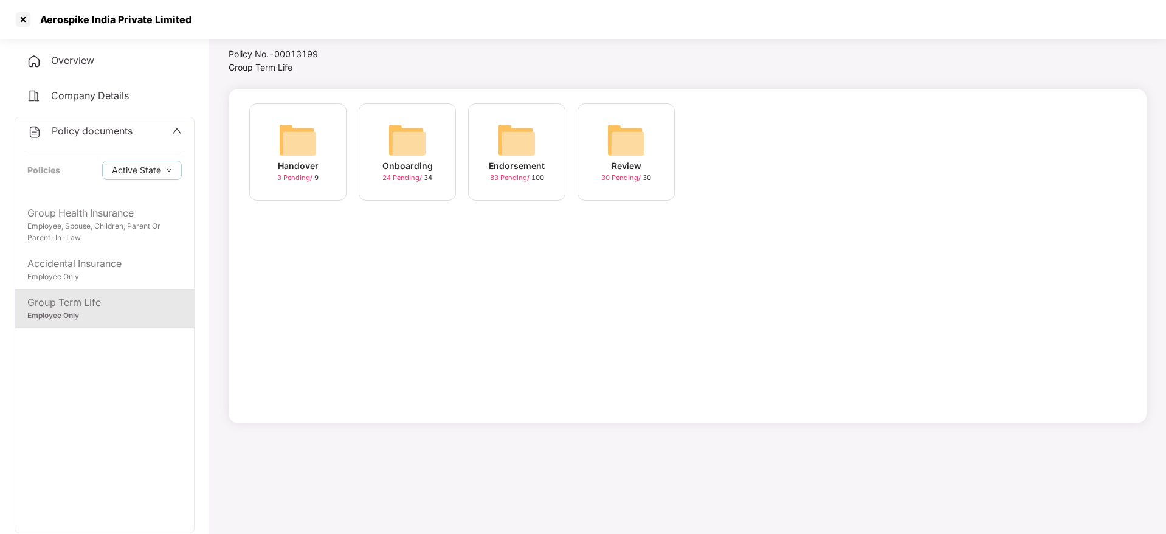
click at [542, 145] on div "Endorsement 83 Pending / 100" at bounding box center [516, 151] width 97 height 97
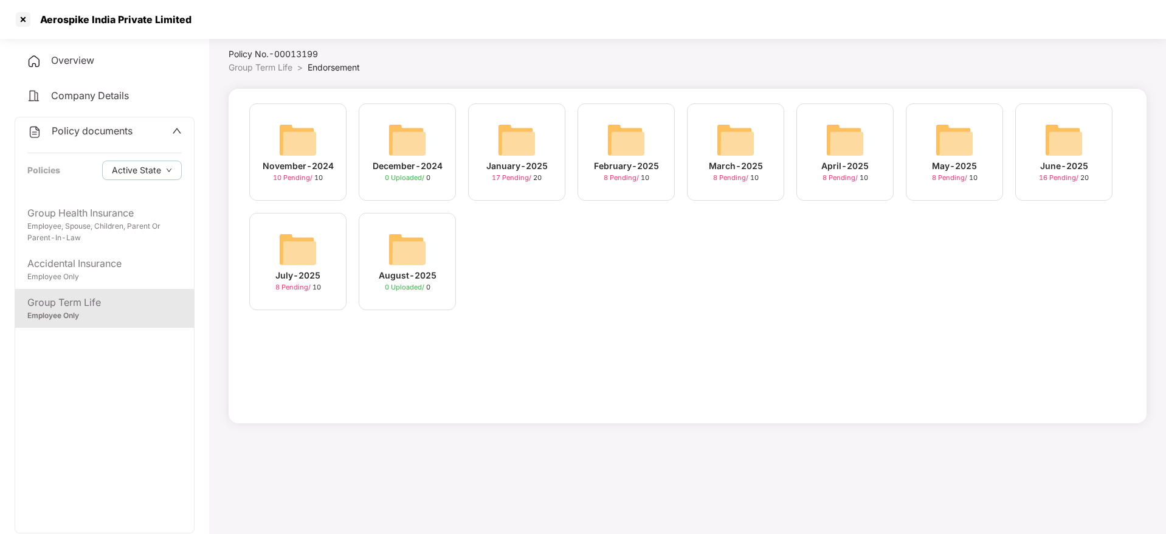
click at [320, 233] on div "July-2025 8 Pending / 10" at bounding box center [297, 261] width 97 height 97
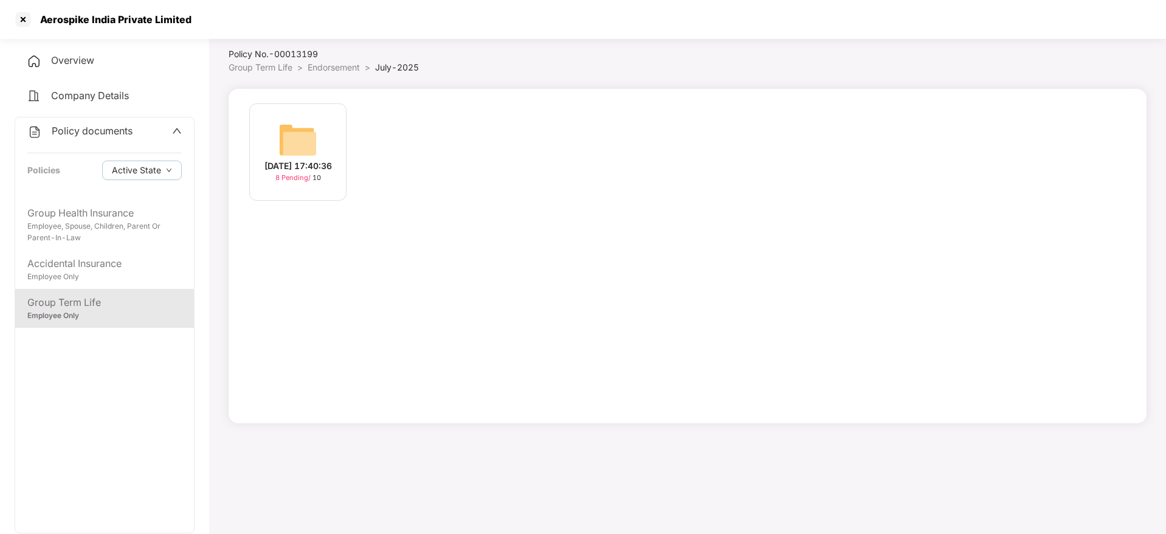
click at [302, 140] on img at bounding box center [297, 139] width 39 height 39
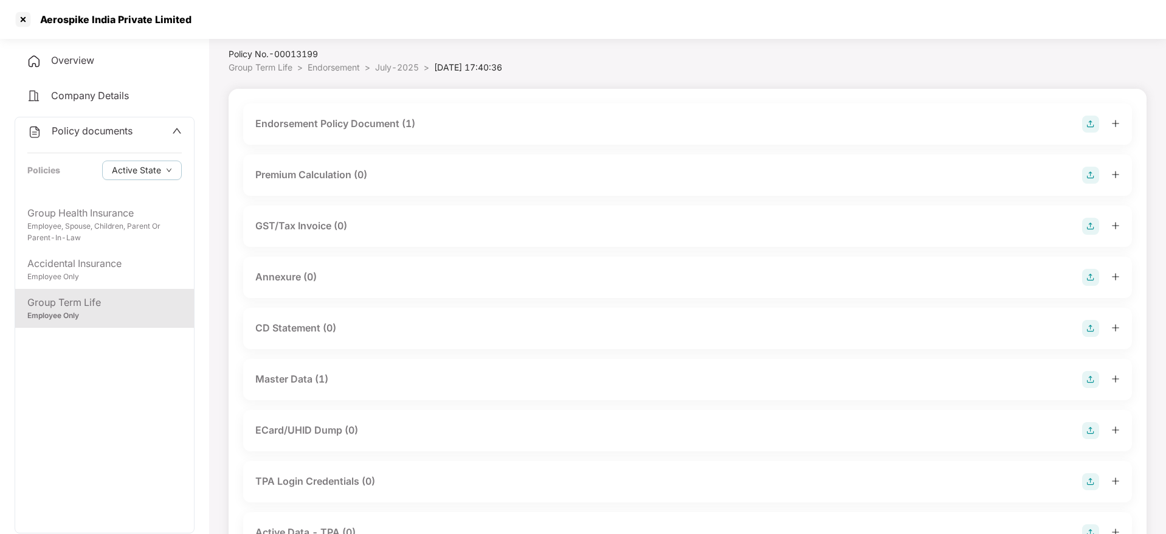
scroll to position [143, 0]
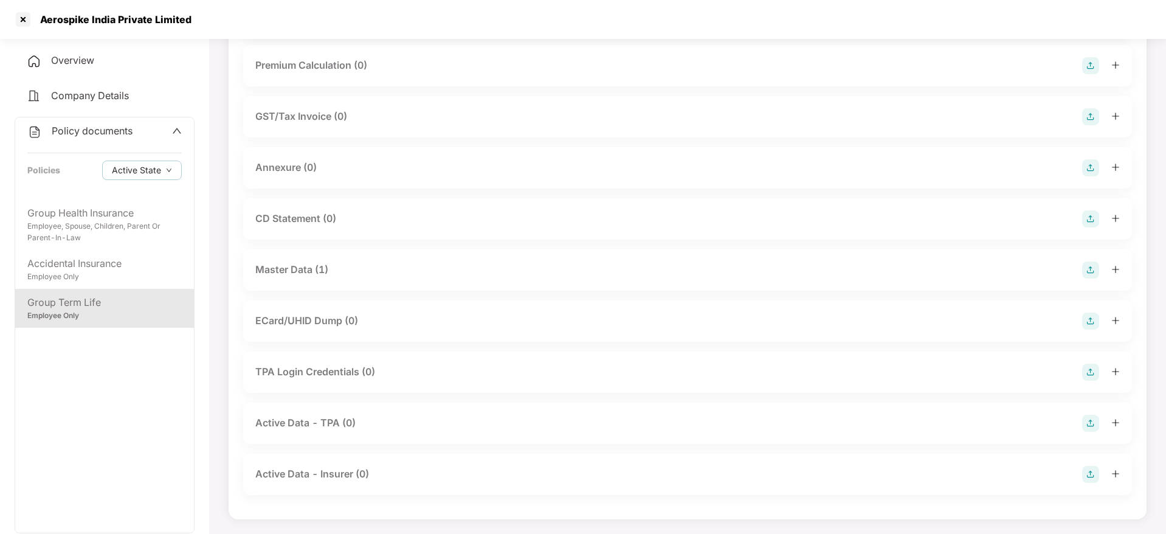
click at [591, 274] on div "Master Data (1)" at bounding box center [687, 269] width 864 height 17
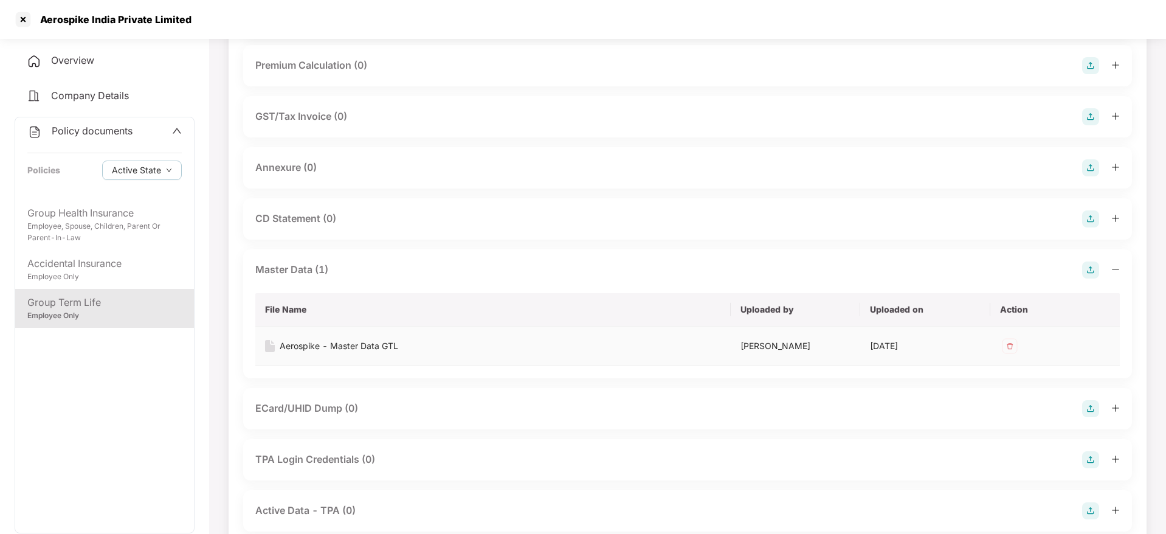
click at [371, 343] on div "Aerospike - Master Data GTL" at bounding box center [339, 345] width 119 height 13
click at [24, 16] on div at bounding box center [22, 19] width 19 height 19
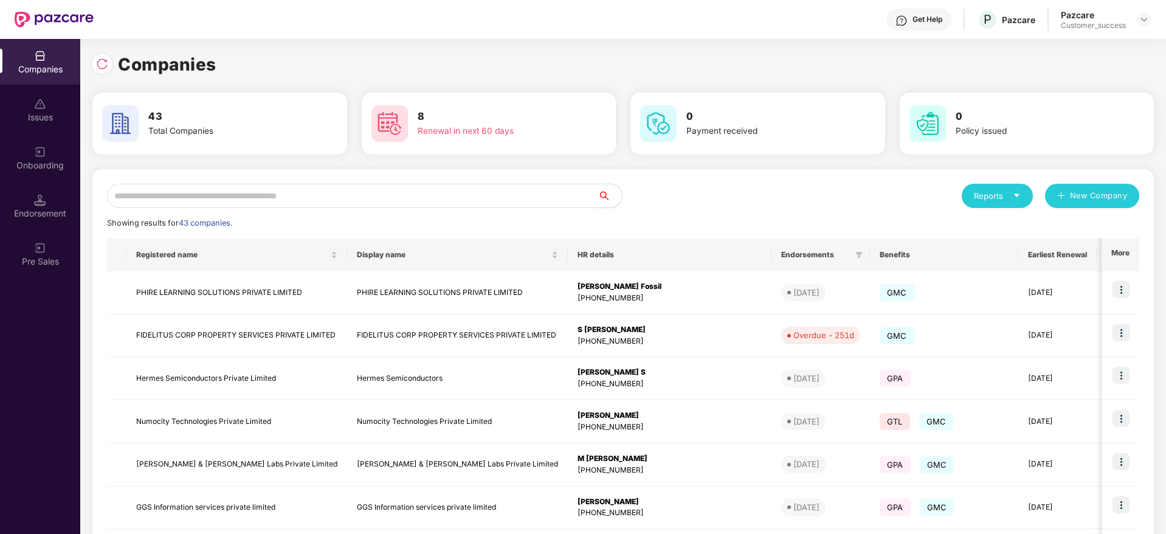
scroll to position [0, 0]
